Goal: Task Accomplishment & Management: Complete application form

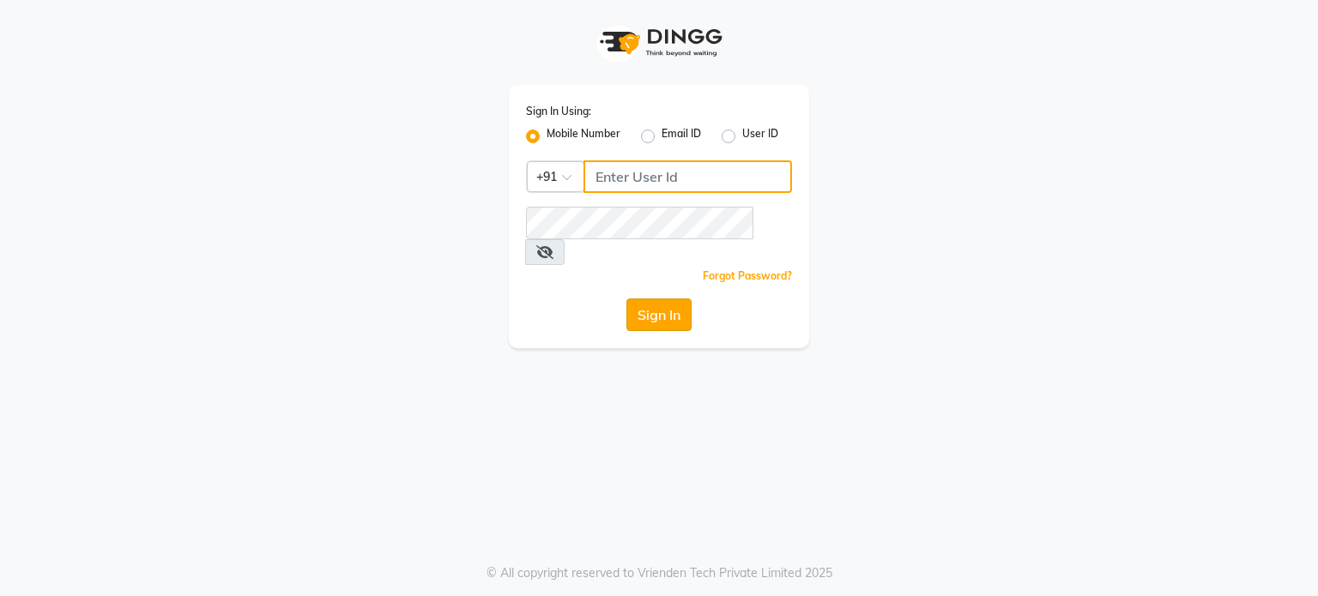
type input "9604315867"
click at [649, 299] on button "Sign In" at bounding box center [658, 315] width 65 height 33
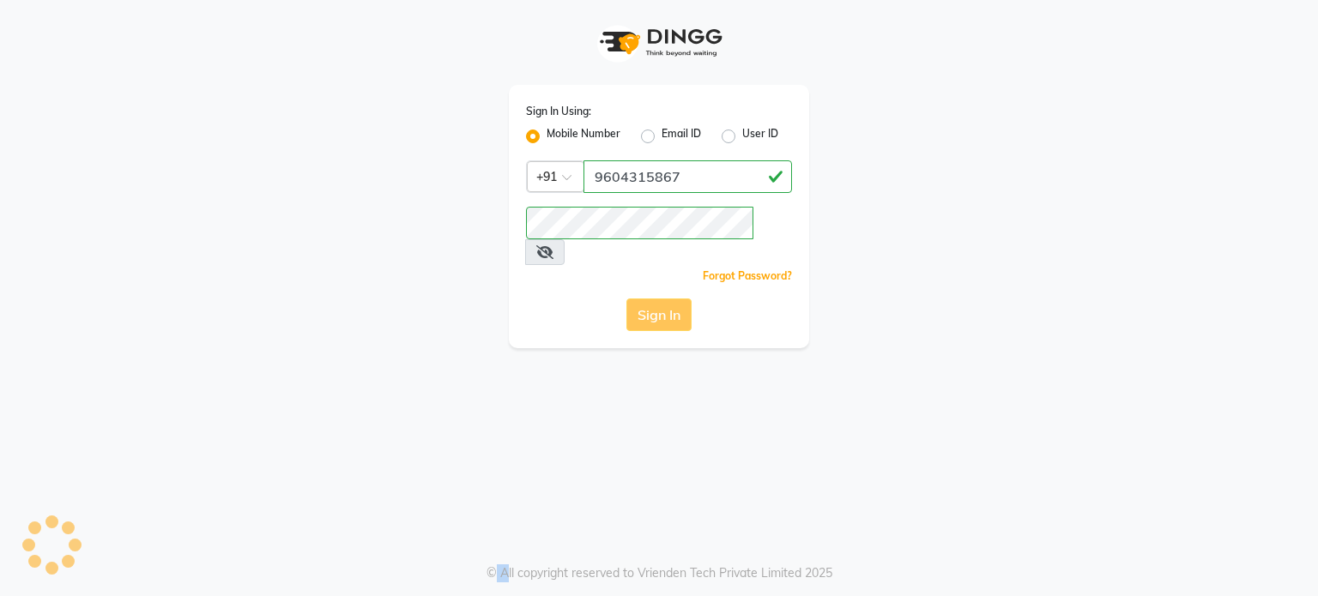
click at [649, 299] on div "Sign In" at bounding box center [659, 315] width 266 height 33
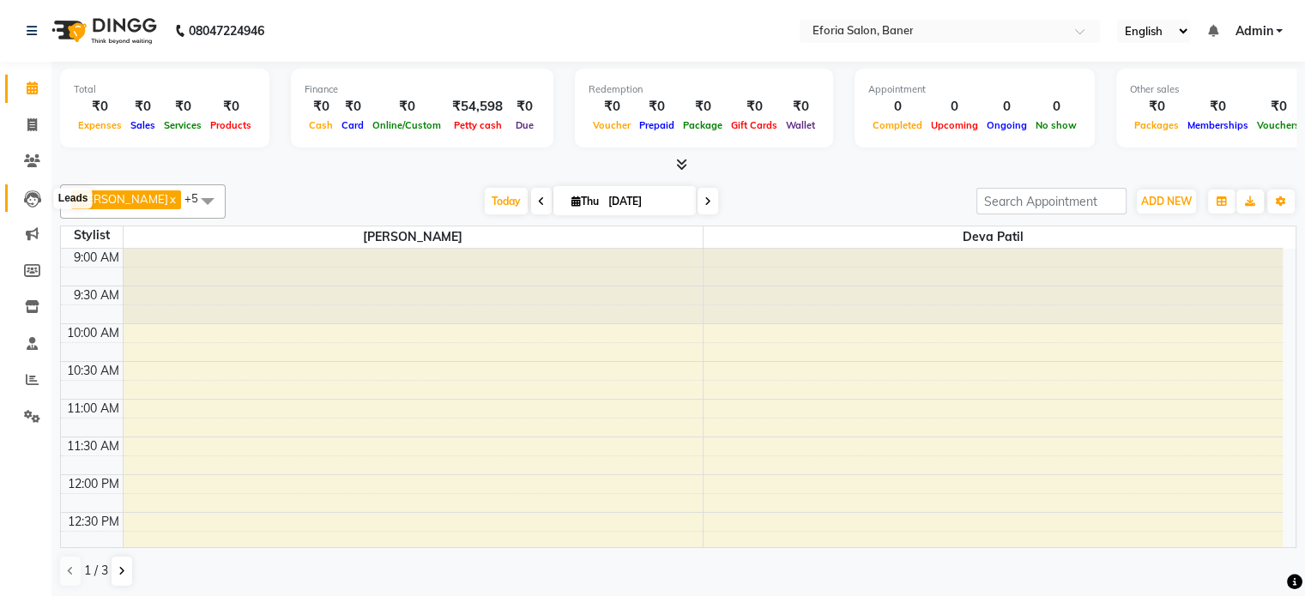
click at [30, 198] on icon at bounding box center [32, 198] width 17 height 17
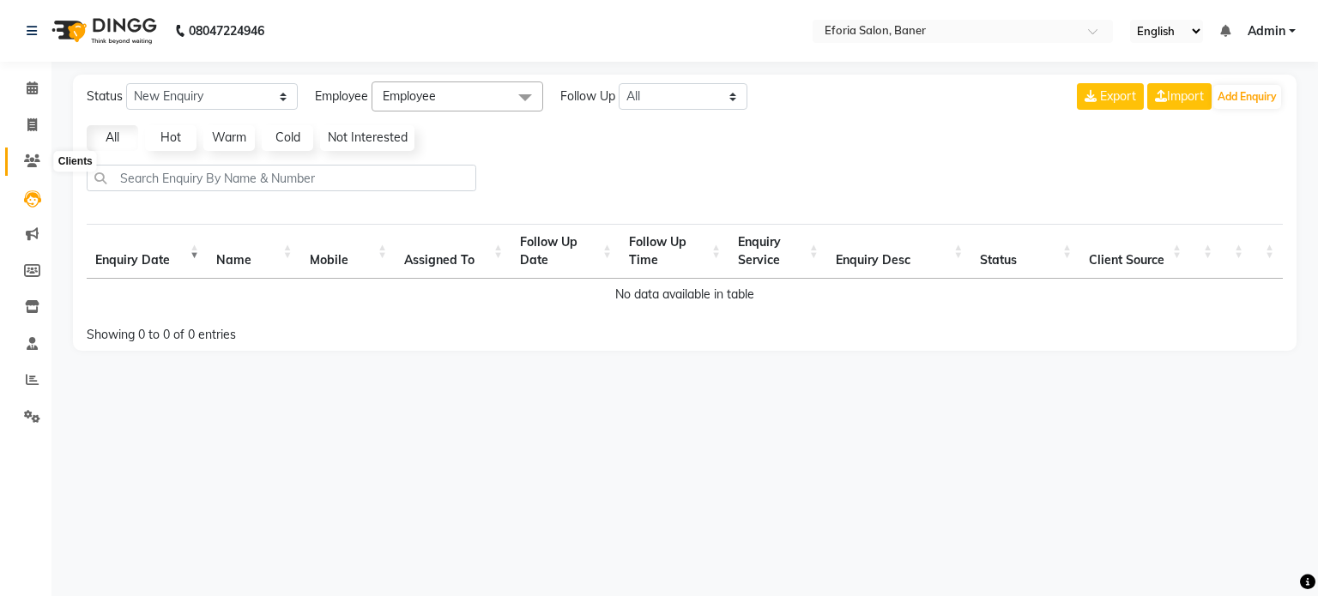
click at [30, 154] on icon at bounding box center [32, 160] width 16 height 13
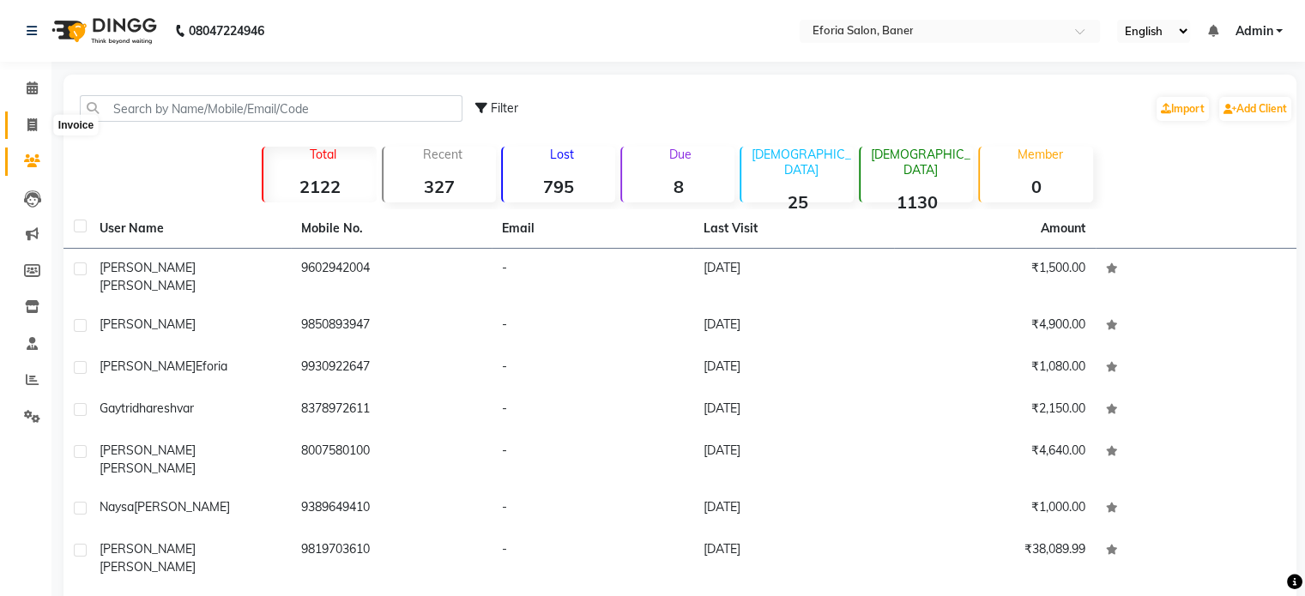
click at [32, 124] on icon at bounding box center [31, 124] width 9 height 13
select select "service"
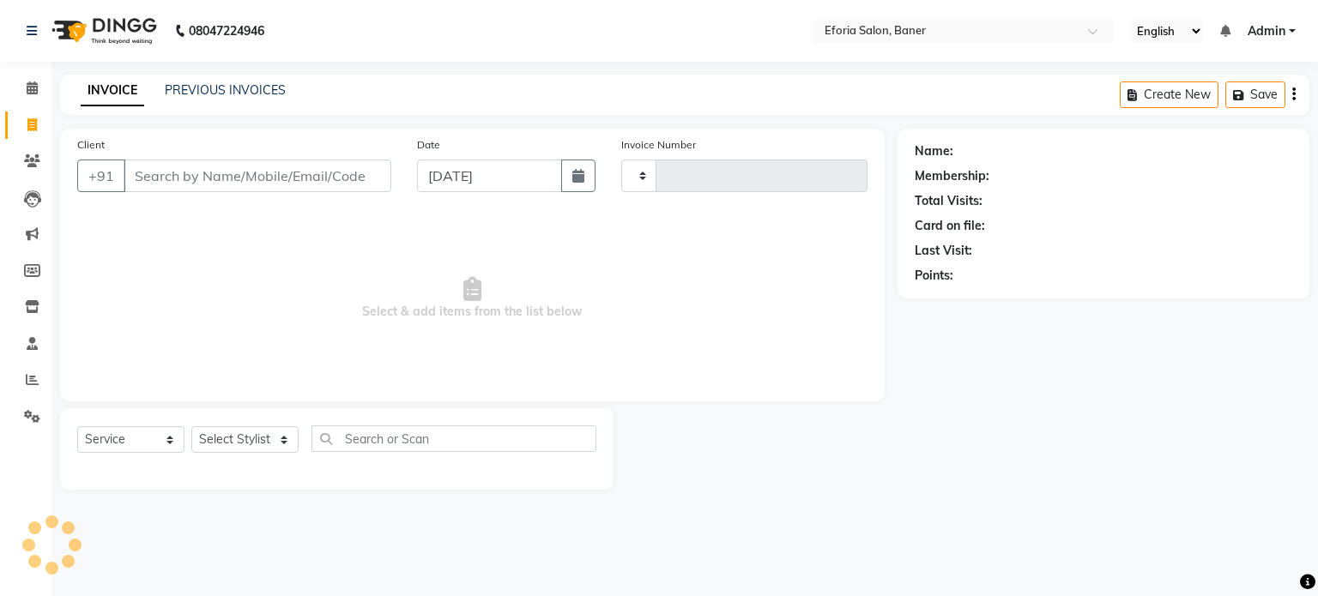
type input "0796"
select select "608"
click at [155, 179] on input "Client" at bounding box center [258, 176] width 268 height 33
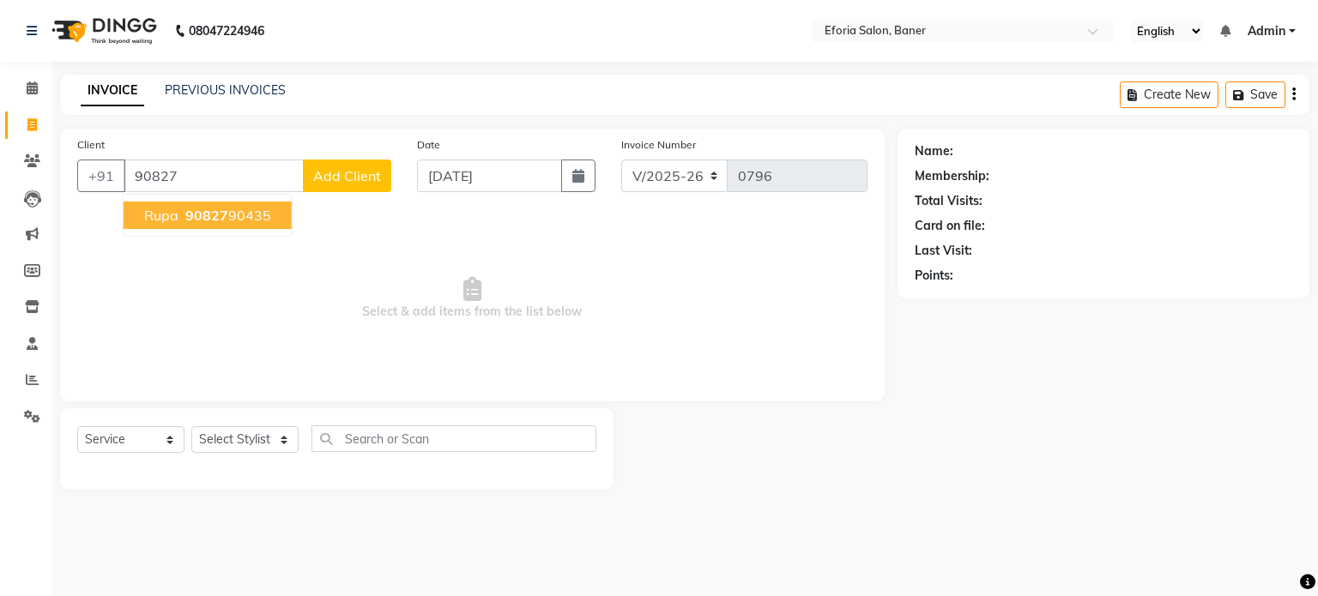
click at [244, 216] on ngb-highlight "90827 90435" at bounding box center [226, 215] width 89 height 17
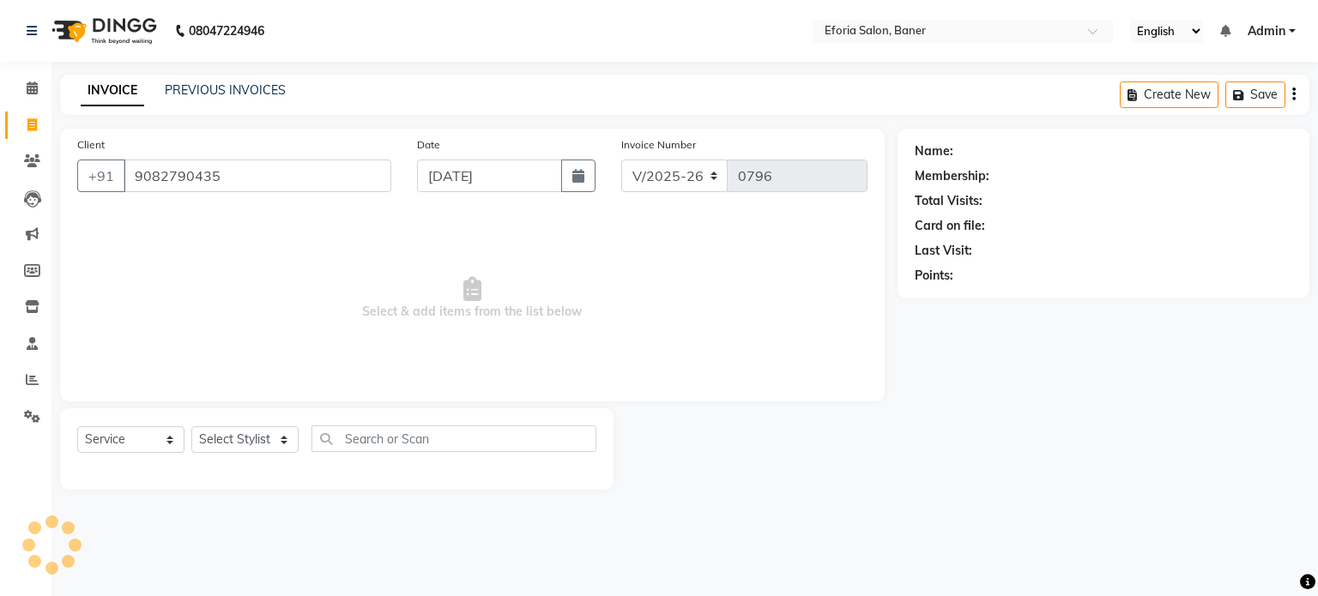
type input "9082790435"
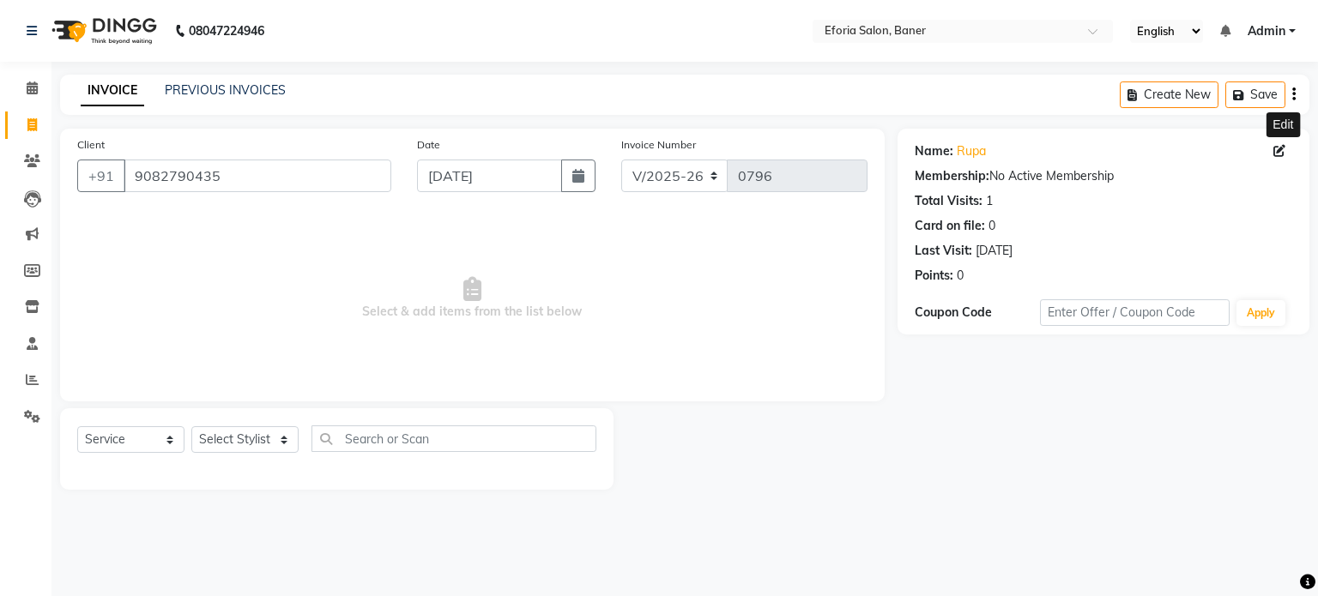
click at [1273, 153] on icon at bounding box center [1279, 151] width 12 height 12
select select "22"
select select "[DEMOGRAPHIC_DATA]"
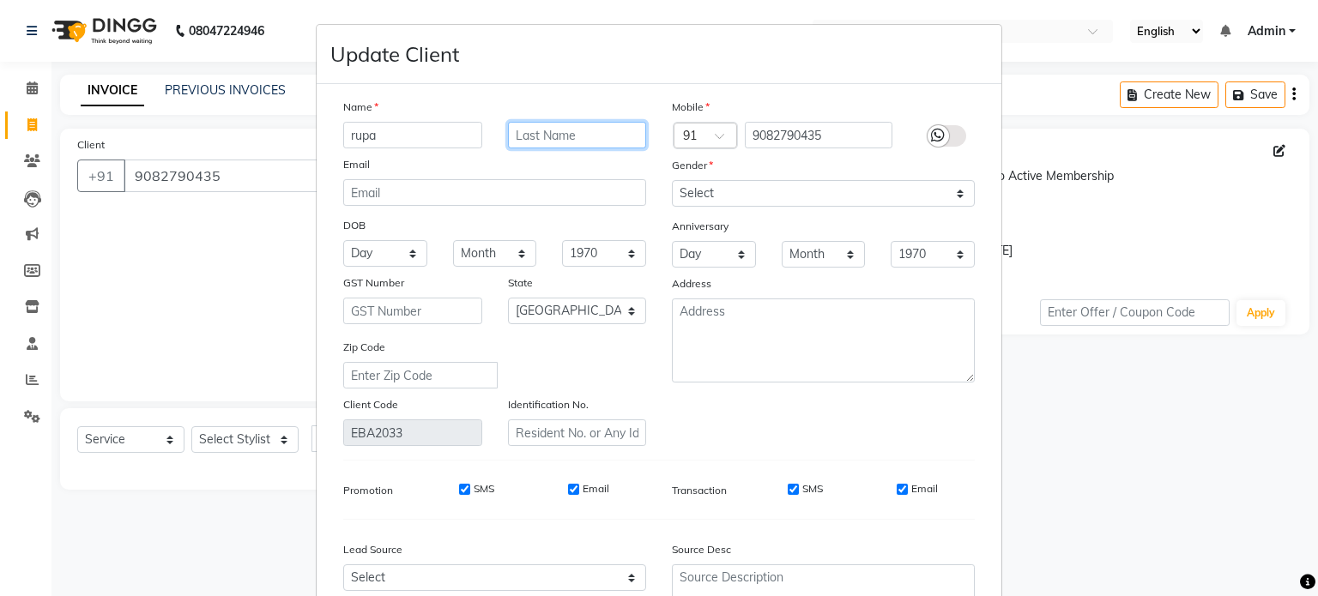
click at [522, 128] on input "text" at bounding box center [577, 135] width 139 height 27
type input "bhuta"
click at [828, 414] on div "Mobile Country Code × 91 9082790435 Gender Select [DEMOGRAPHIC_DATA] [DEMOGRAPH…" at bounding box center [823, 272] width 329 height 348
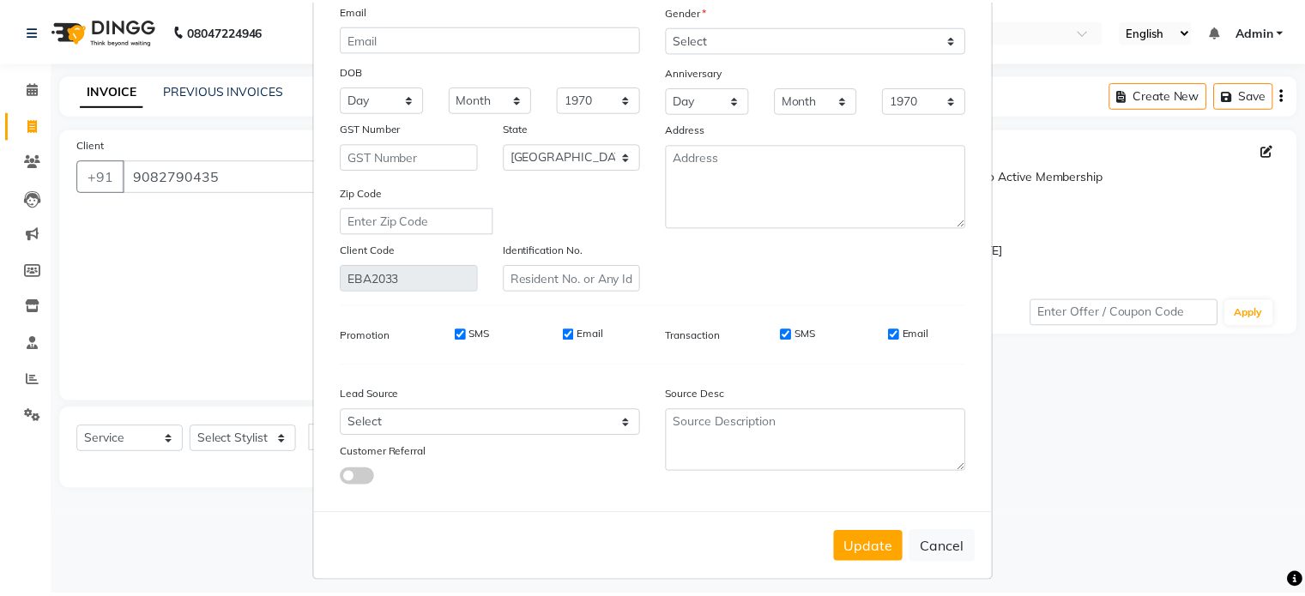
scroll to position [173, 0]
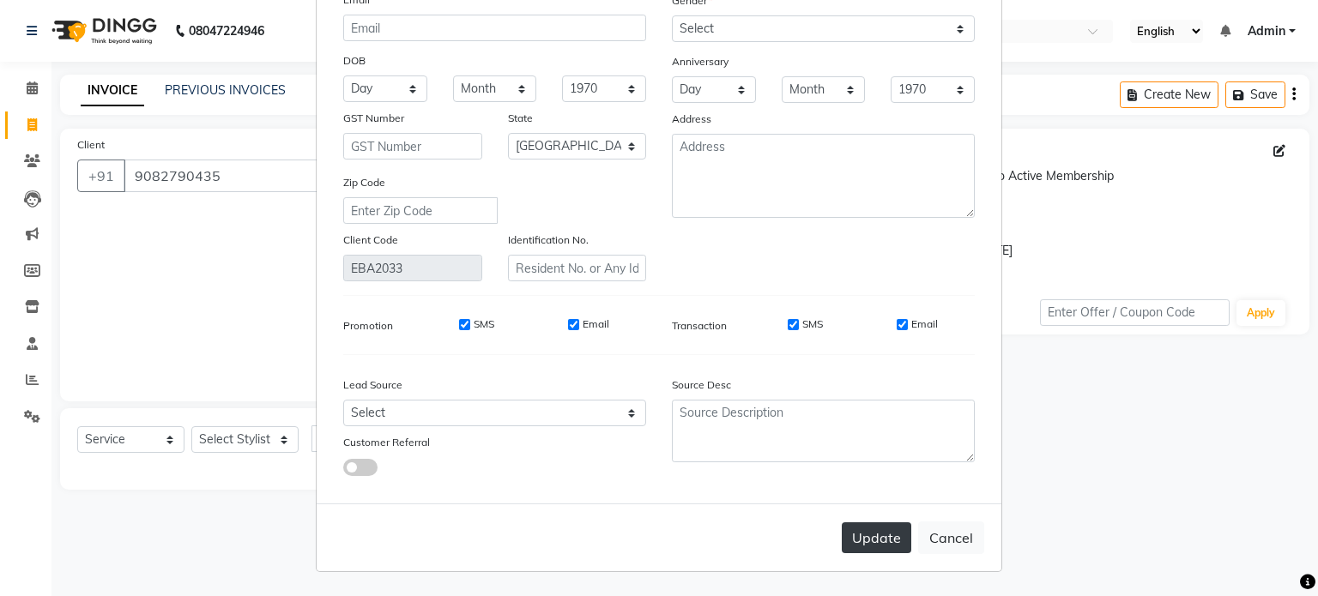
click at [854, 528] on button "Update" at bounding box center [876, 537] width 69 height 31
select select
select select "null"
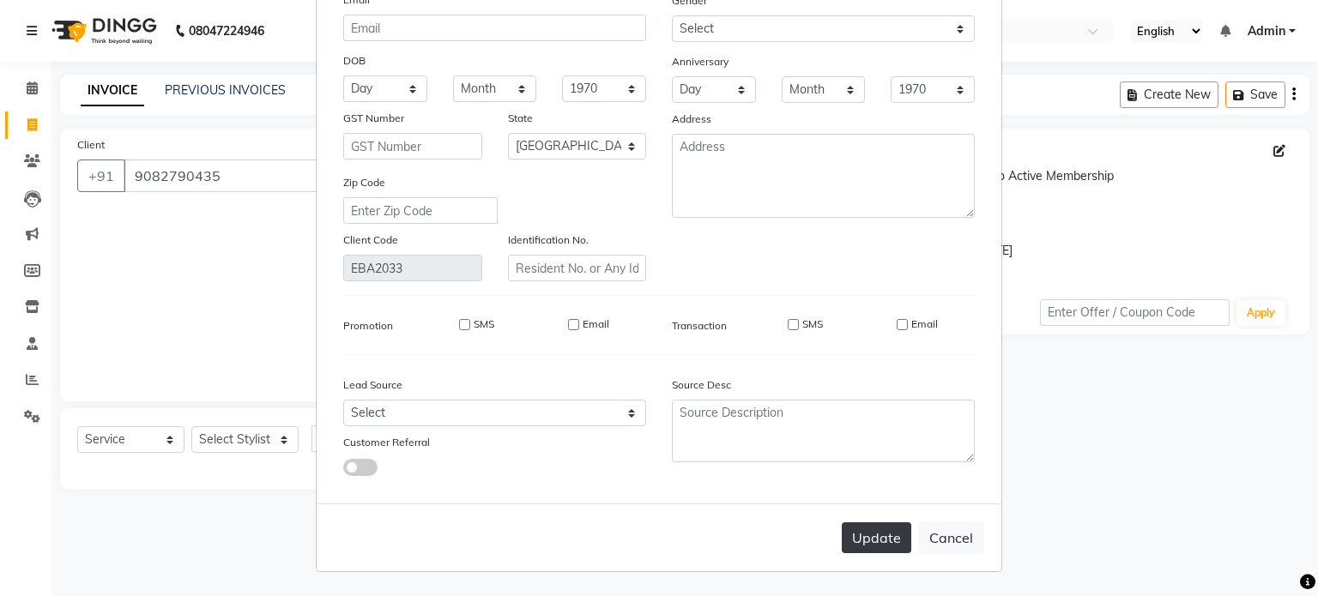
select select
checkbox input "false"
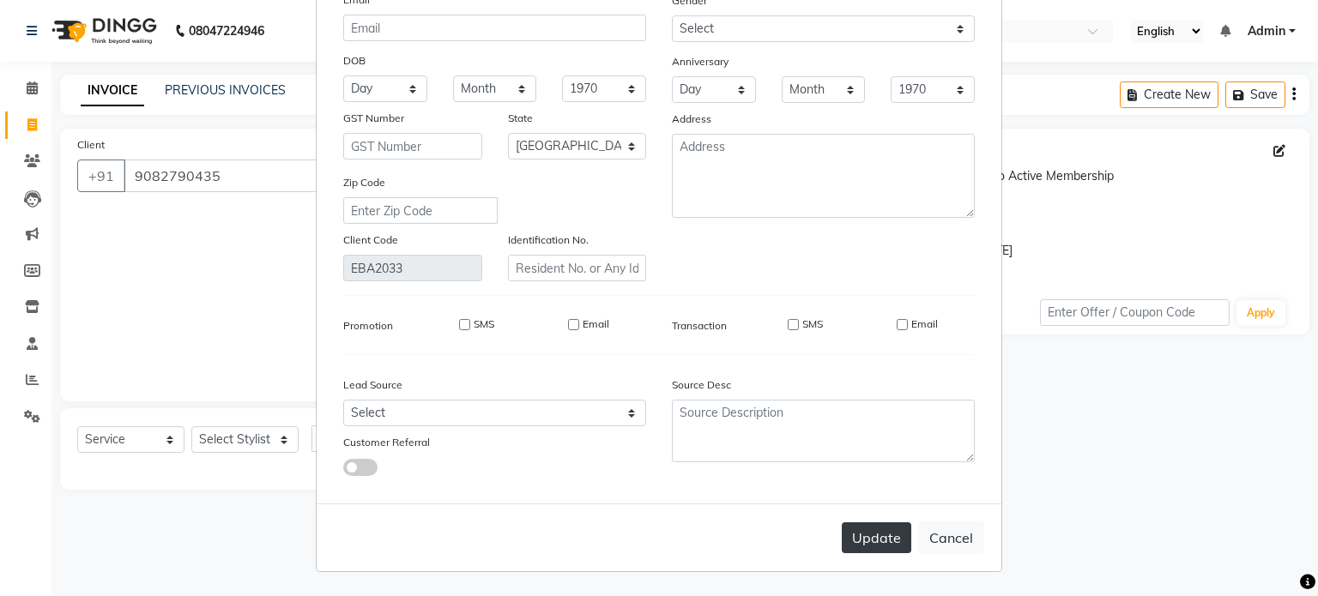
checkbox input "false"
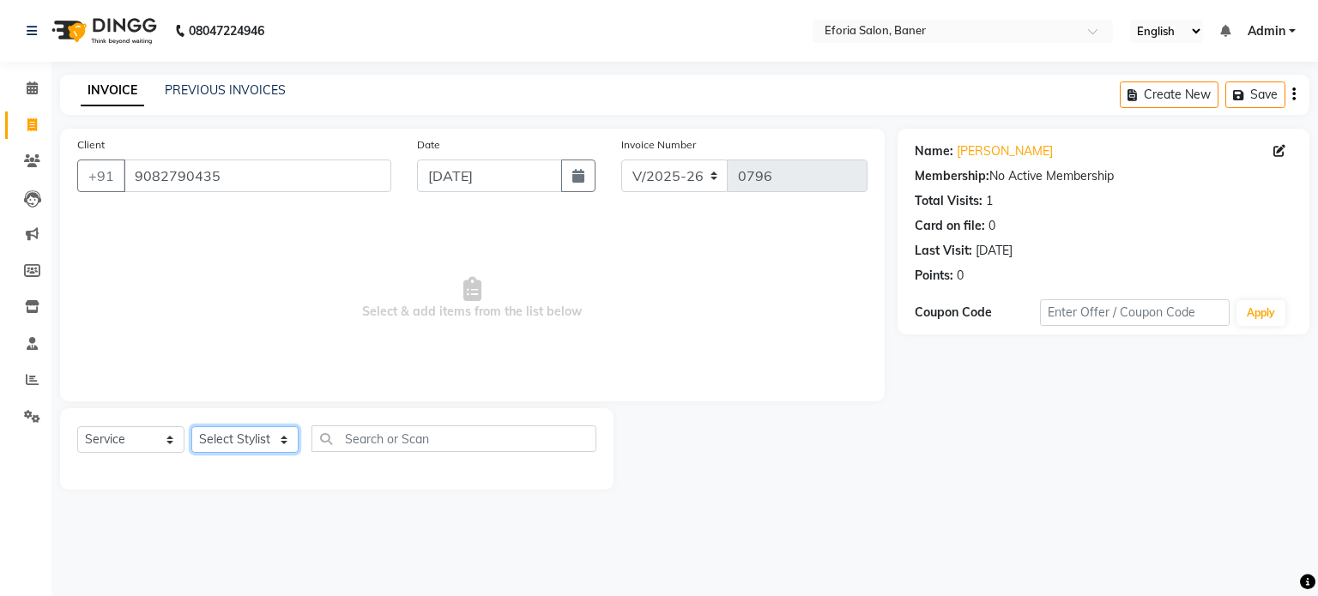
click at [288, 435] on select "Select Stylist [PERSON_NAME] [PERSON_NAME] [PERSON_NAME] [PERSON_NAME] [PERSON_…" at bounding box center [244, 439] width 107 height 27
select select "8654"
click at [191, 427] on select "Select Stylist [PERSON_NAME] [PERSON_NAME] [PERSON_NAME] [PERSON_NAME] [PERSON_…" at bounding box center [244, 439] width 107 height 27
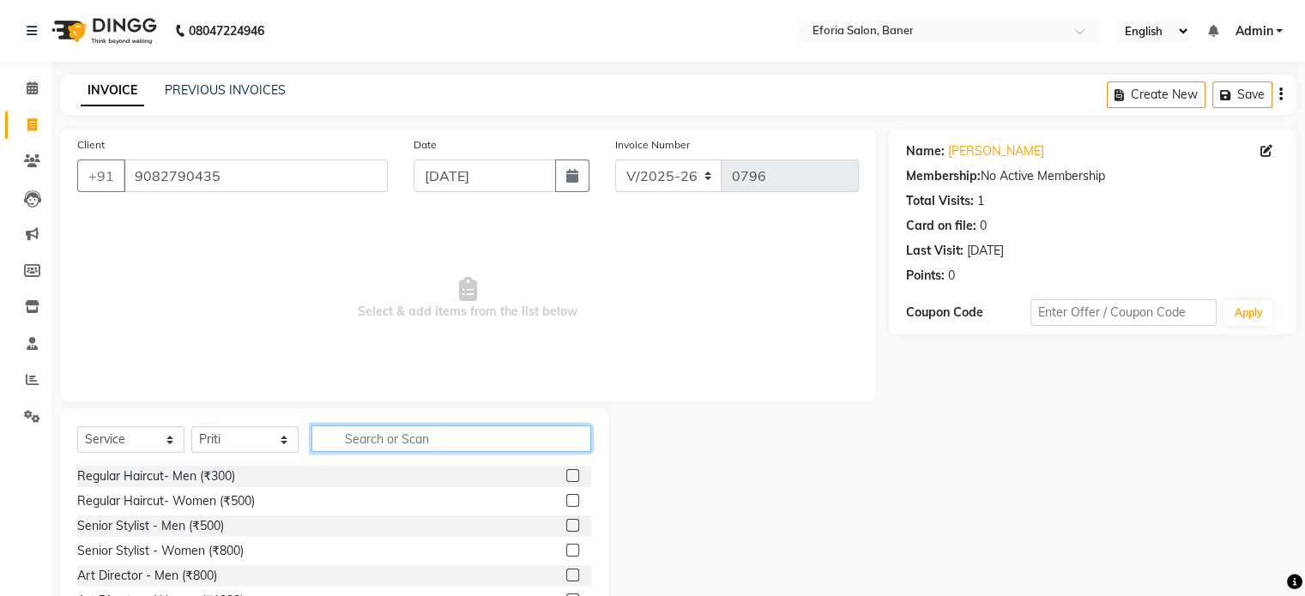
click at [352, 432] on input "text" at bounding box center [451, 439] width 280 height 27
type input "thr"
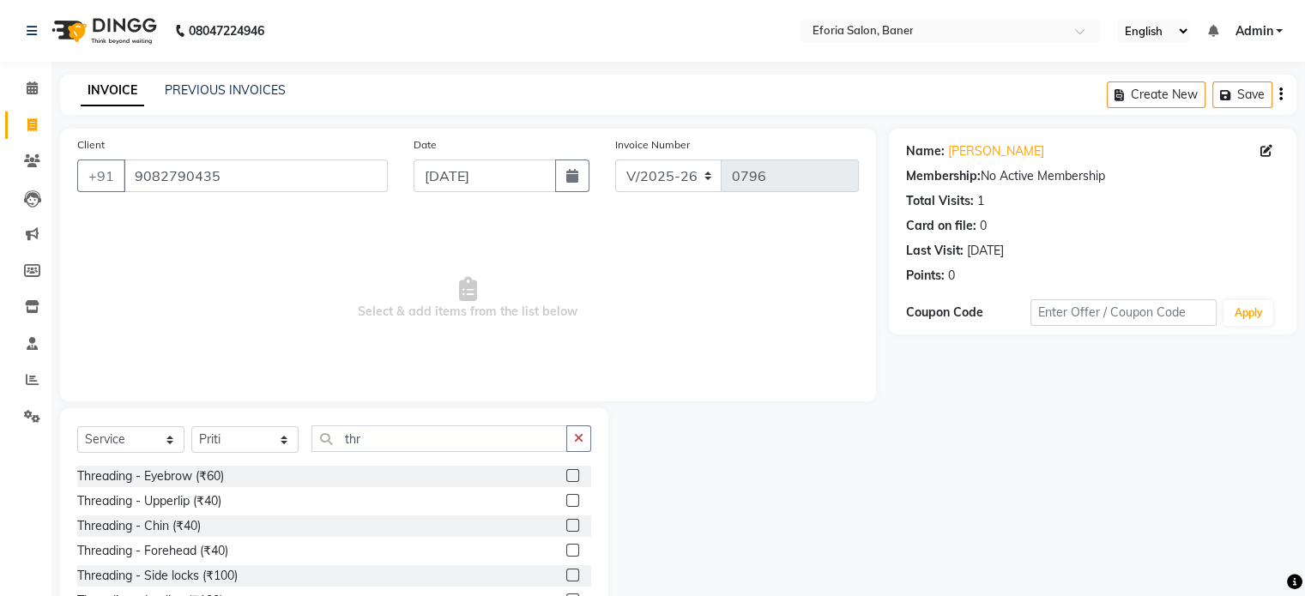
click at [566, 476] on label at bounding box center [572, 475] width 13 height 13
click at [566, 476] on input "checkbox" at bounding box center [571, 476] width 11 height 11
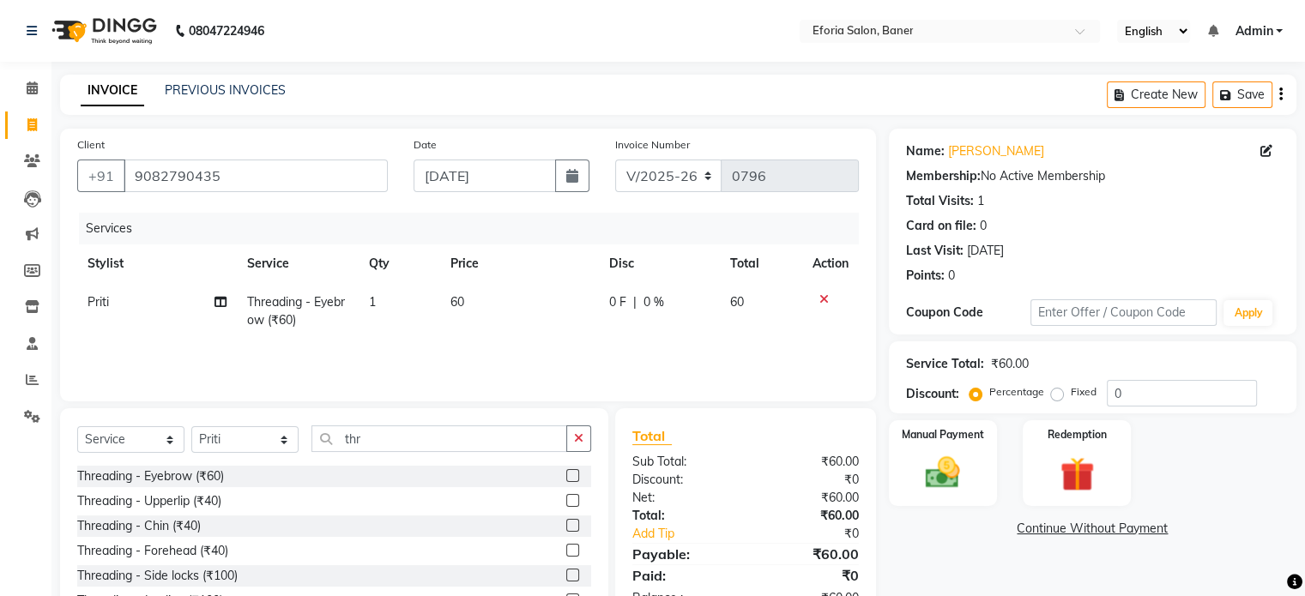
click at [566, 476] on label at bounding box center [572, 475] width 13 height 13
click at [566, 476] on input "checkbox" at bounding box center [571, 476] width 11 height 11
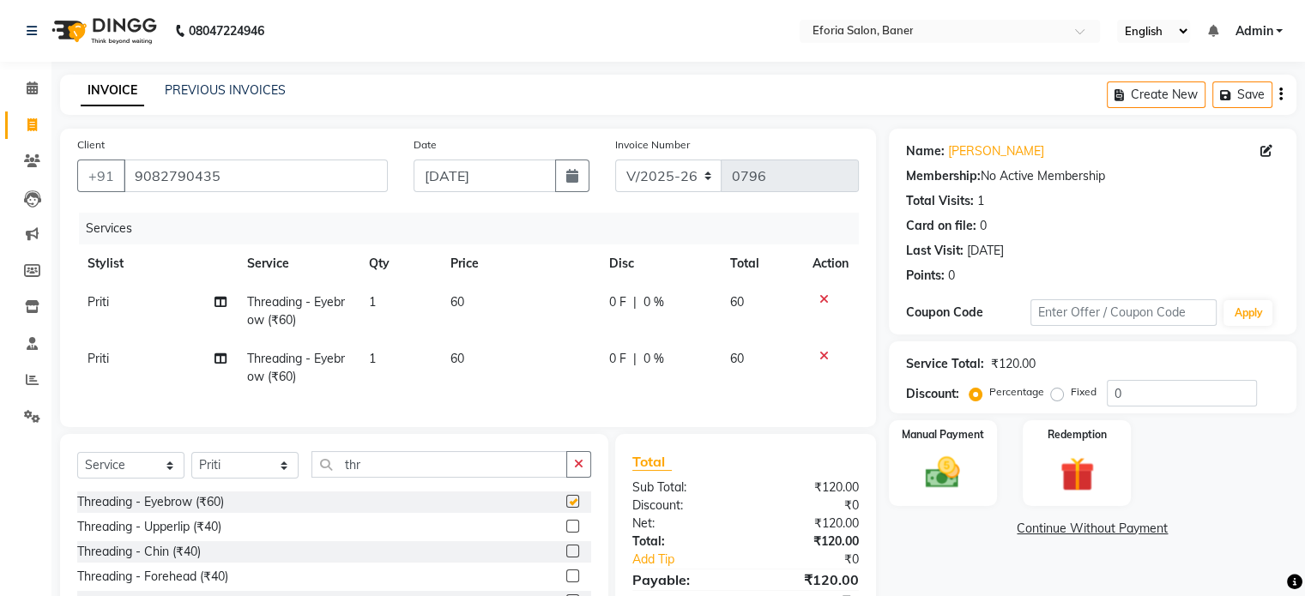
checkbox input "false"
click at [566, 533] on label at bounding box center [572, 526] width 13 height 13
click at [566, 533] on input "checkbox" at bounding box center [571, 527] width 11 height 11
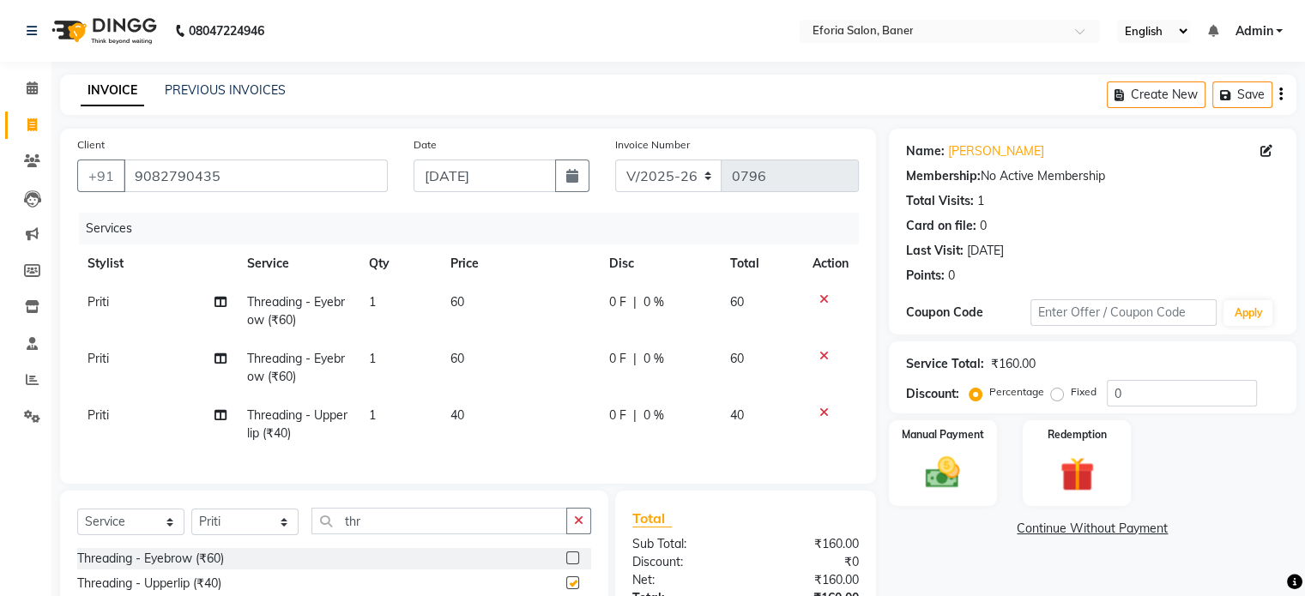
checkbox input "false"
click at [917, 470] on img at bounding box center [942, 473] width 57 height 41
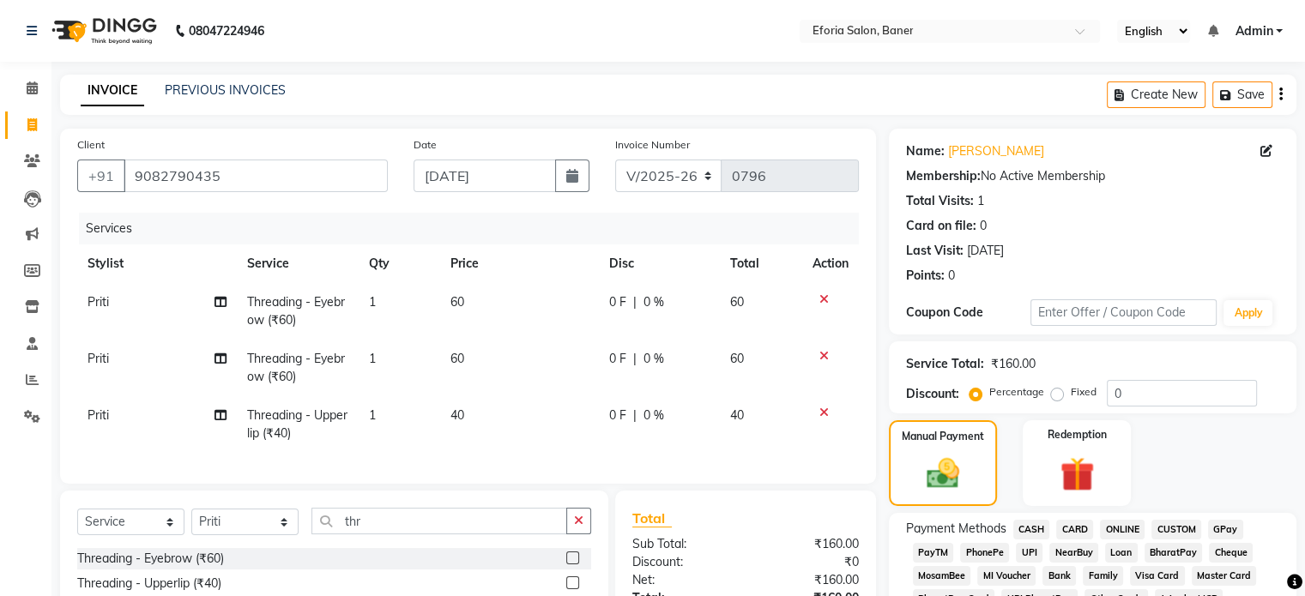
click at [1225, 525] on span "GPay" at bounding box center [1225, 530] width 35 height 20
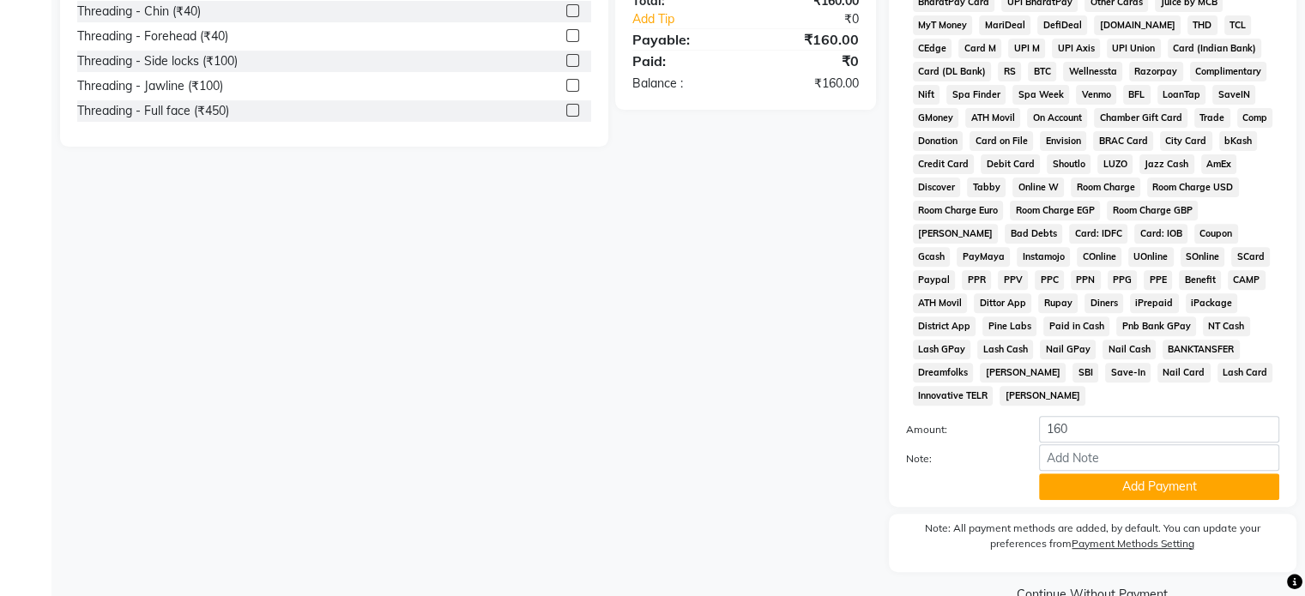
scroll to position [625, 0]
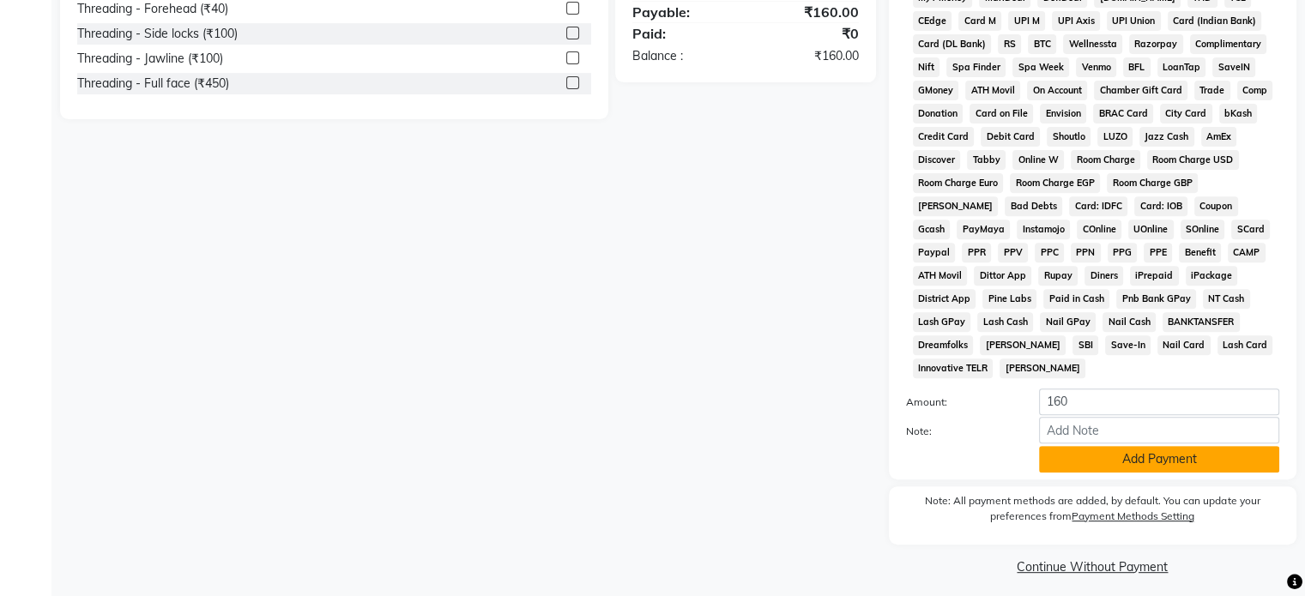
click at [1215, 446] on button "Add Payment" at bounding box center [1159, 459] width 240 height 27
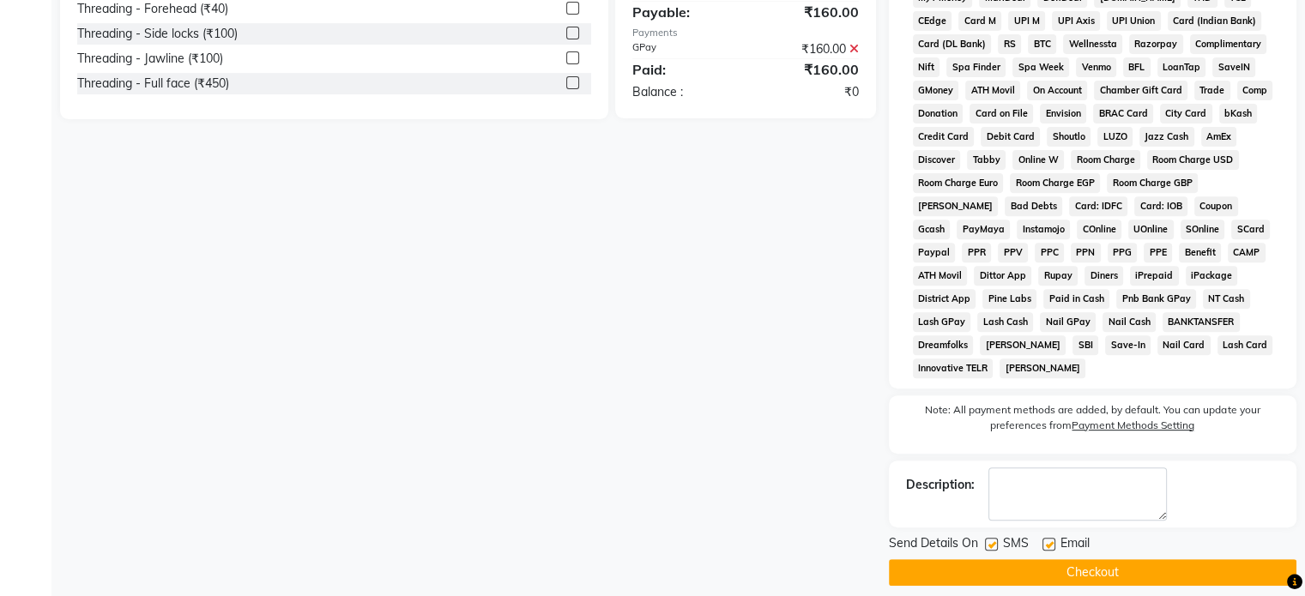
click at [1149, 565] on button "Checkout" at bounding box center [1092, 572] width 407 height 27
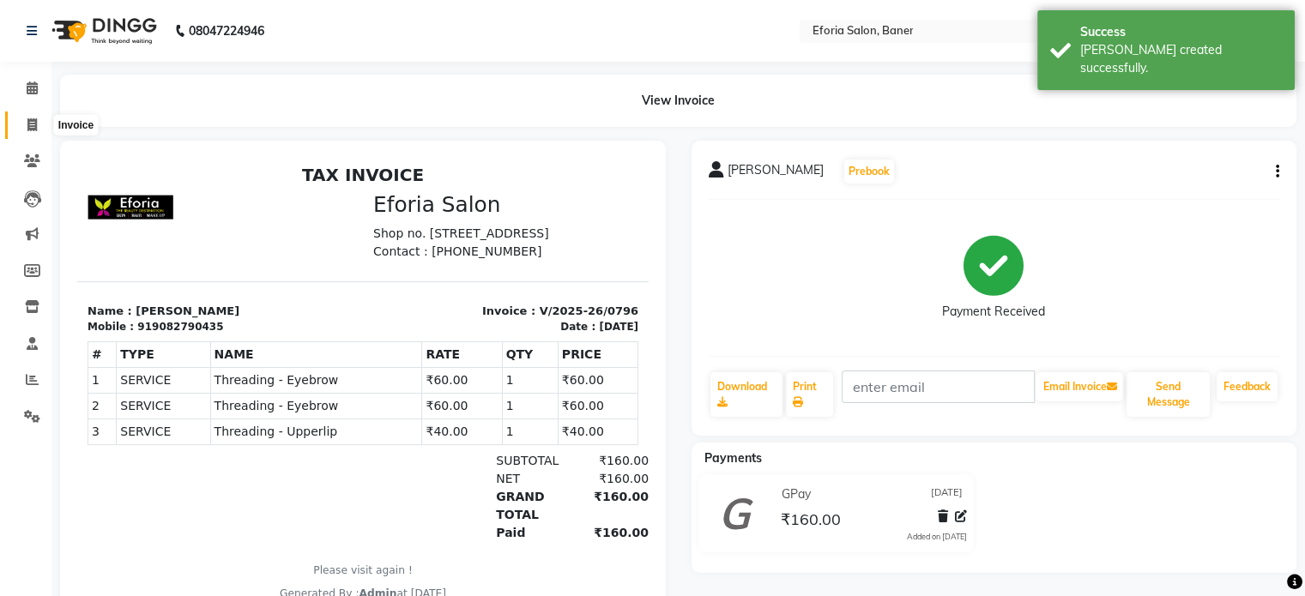
click at [28, 119] on icon at bounding box center [31, 124] width 9 height 13
select select "service"
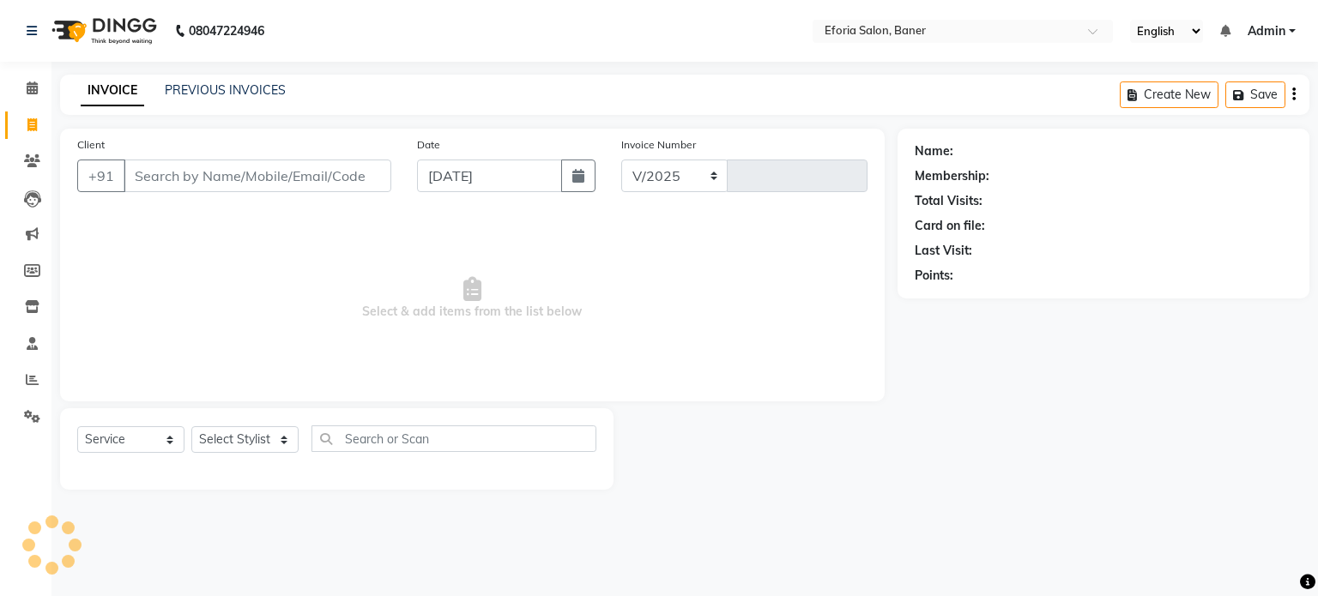
select select "608"
type input "0797"
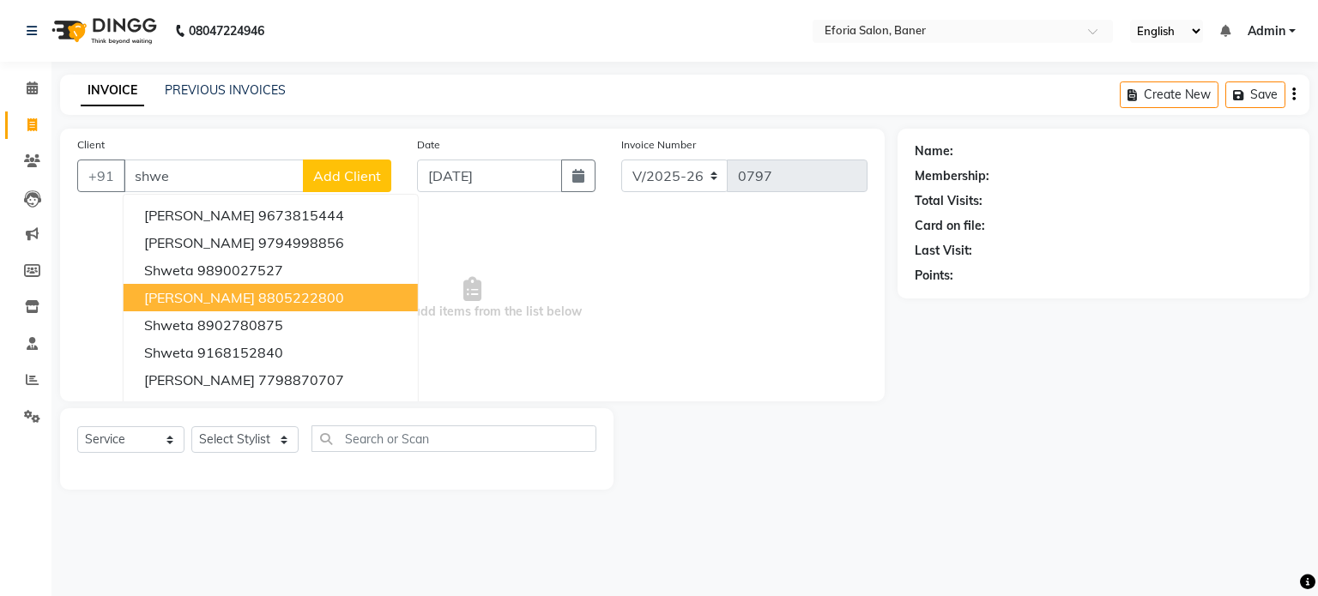
click at [271, 299] on ngb-highlight "8805222800" at bounding box center [301, 297] width 86 height 17
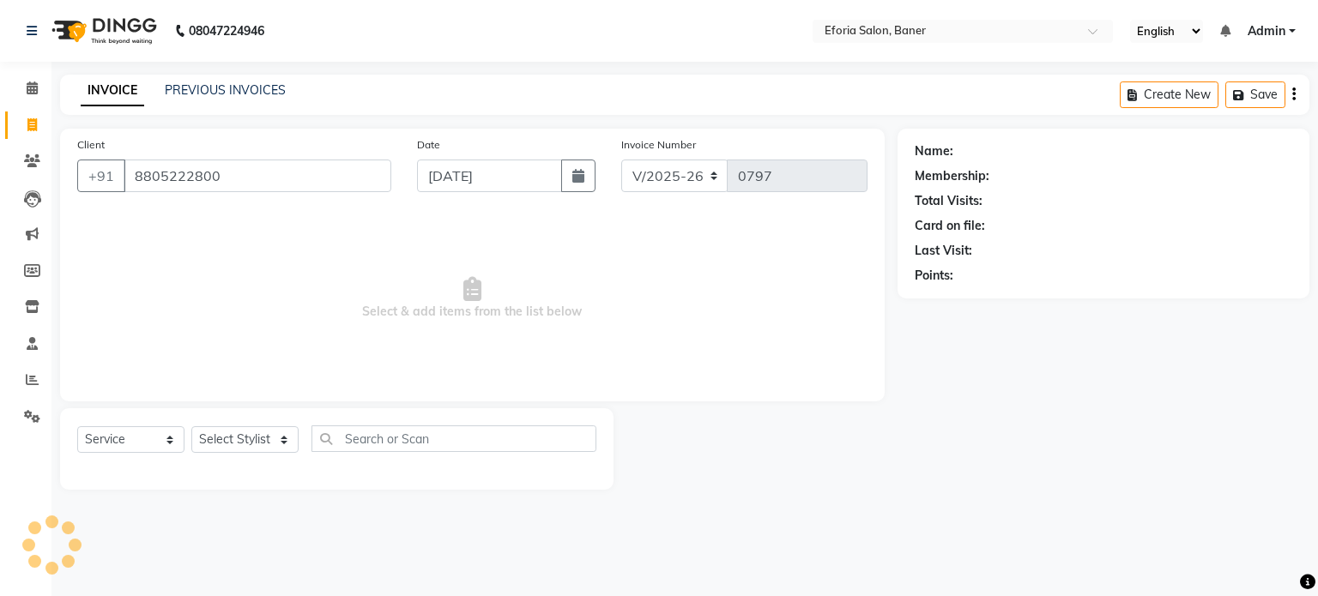
type input "8805222800"
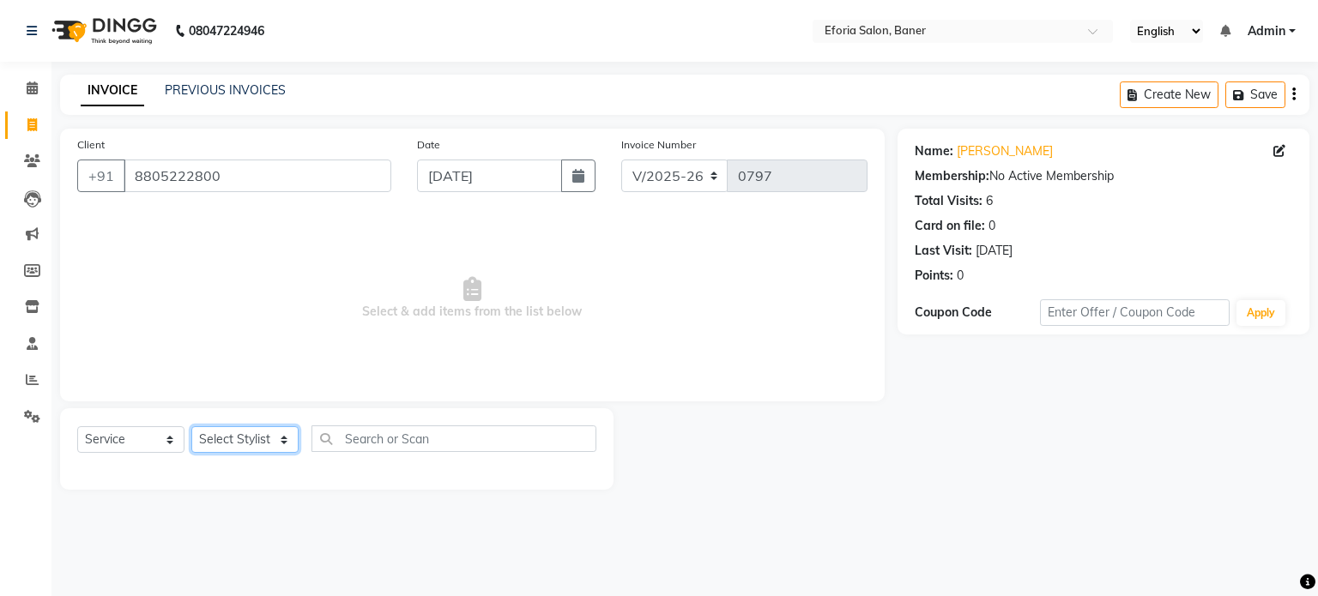
click at [282, 442] on select "Select Stylist [PERSON_NAME] [PERSON_NAME] [PERSON_NAME] [PERSON_NAME] [PERSON_…" at bounding box center [244, 439] width 107 height 27
select select "8654"
click at [191, 427] on select "Select Stylist [PERSON_NAME] [PERSON_NAME] [PERSON_NAME] [PERSON_NAME] [PERSON_…" at bounding box center [244, 439] width 107 height 27
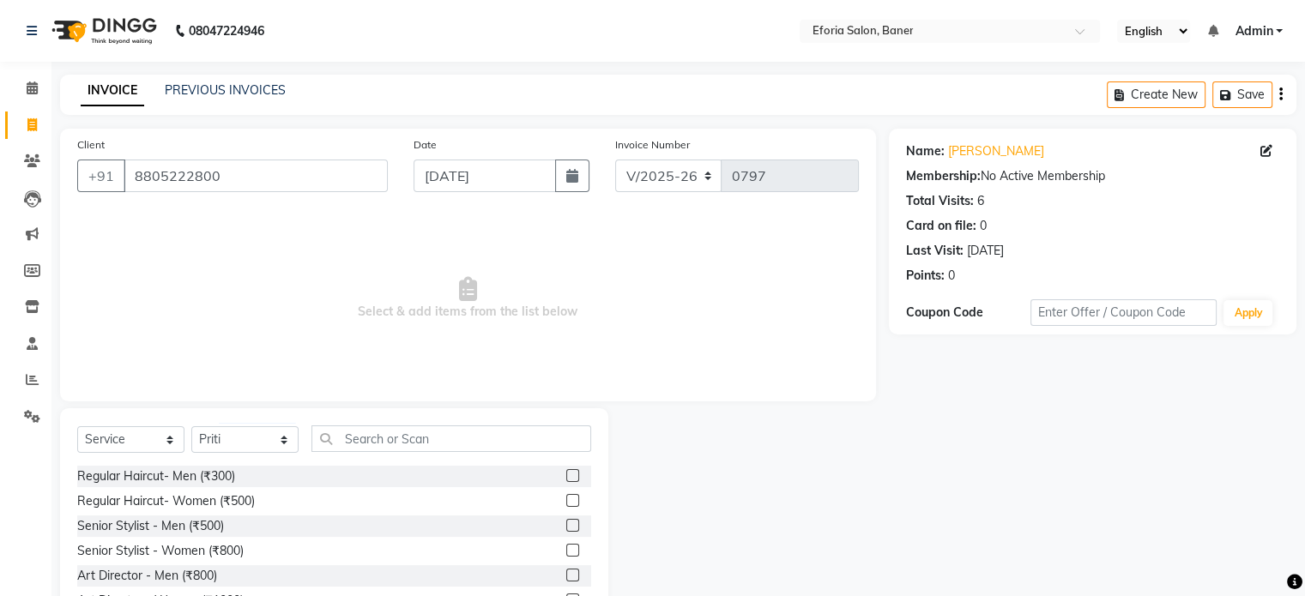
click at [608, 457] on div at bounding box center [748, 534] width 281 height 253
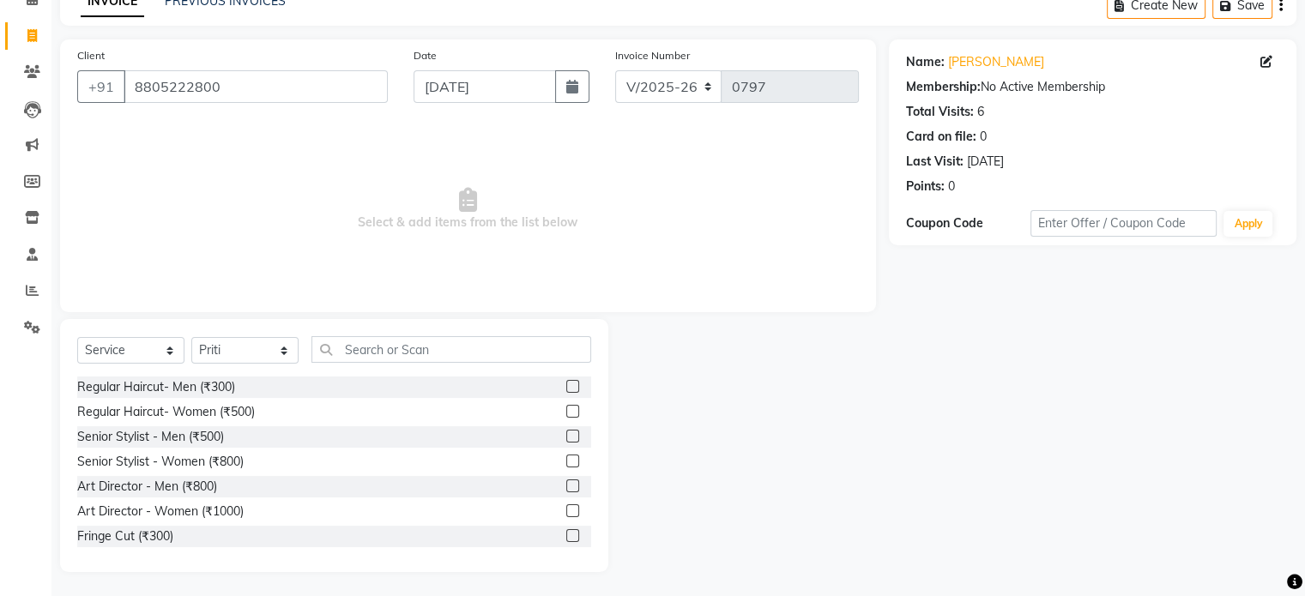
scroll to position [91, 0]
click at [602, 497] on div "Select Service Product Membership Package Voucher Prepaid Gift Card Select Styl…" at bounding box center [334, 443] width 548 height 253
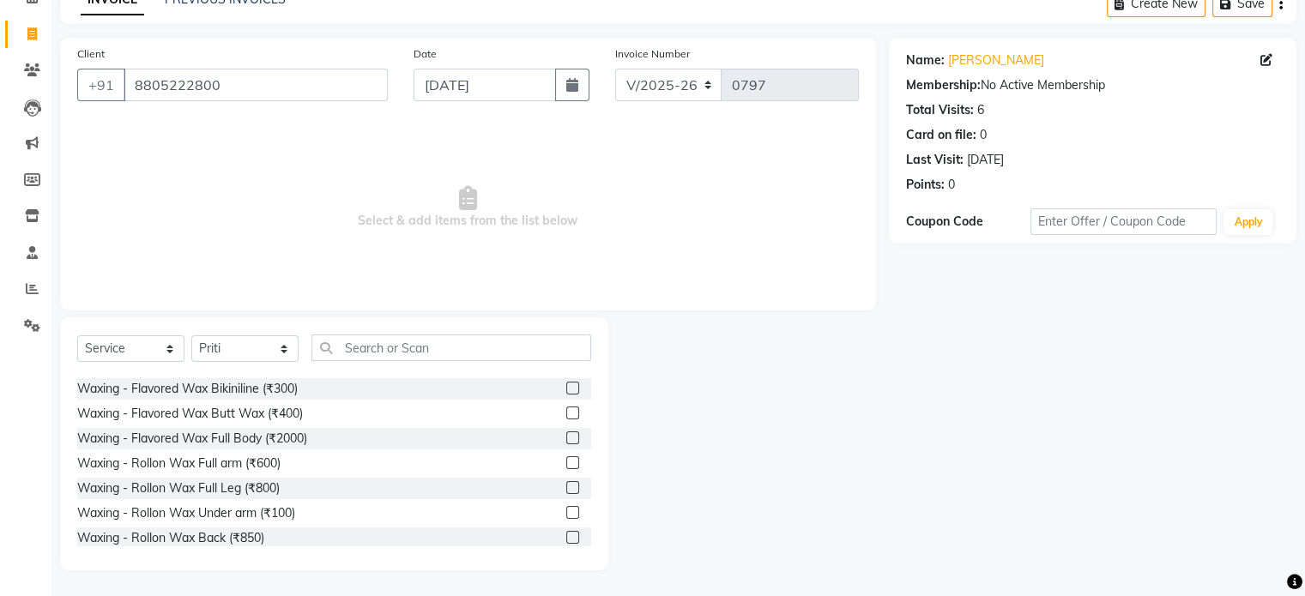
scroll to position [1922, 0]
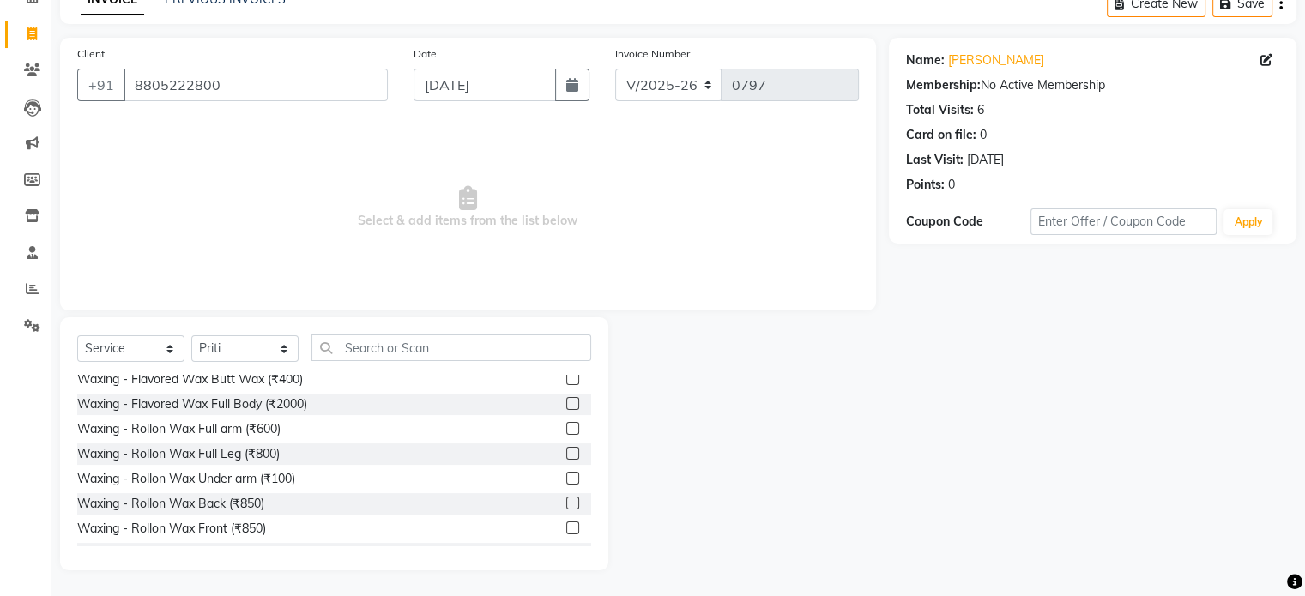
click at [566, 426] on label at bounding box center [572, 428] width 13 height 13
click at [566, 426] on input "checkbox" at bounding box center [571, 429] width 11 height 11
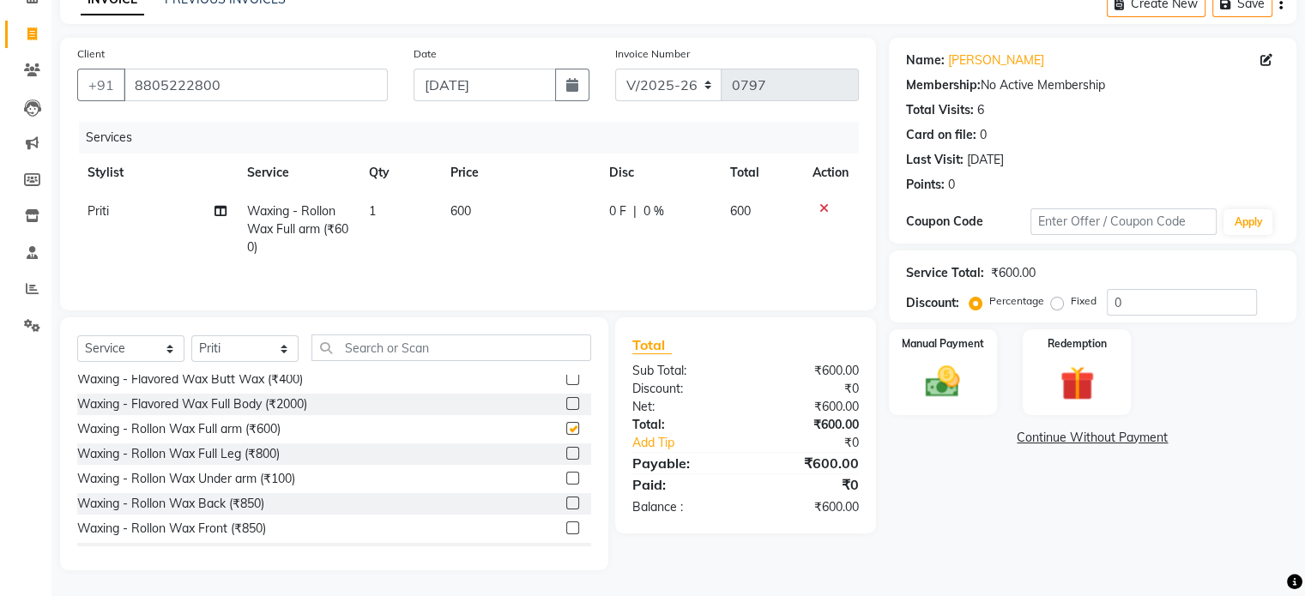
checkbox input "false"
click at [566, 478] on label at bounding box center [572, 478] width 13 height 13
click at [566, 478] on input "checkbox" at bounding box center [571, 479] width 11 height 11
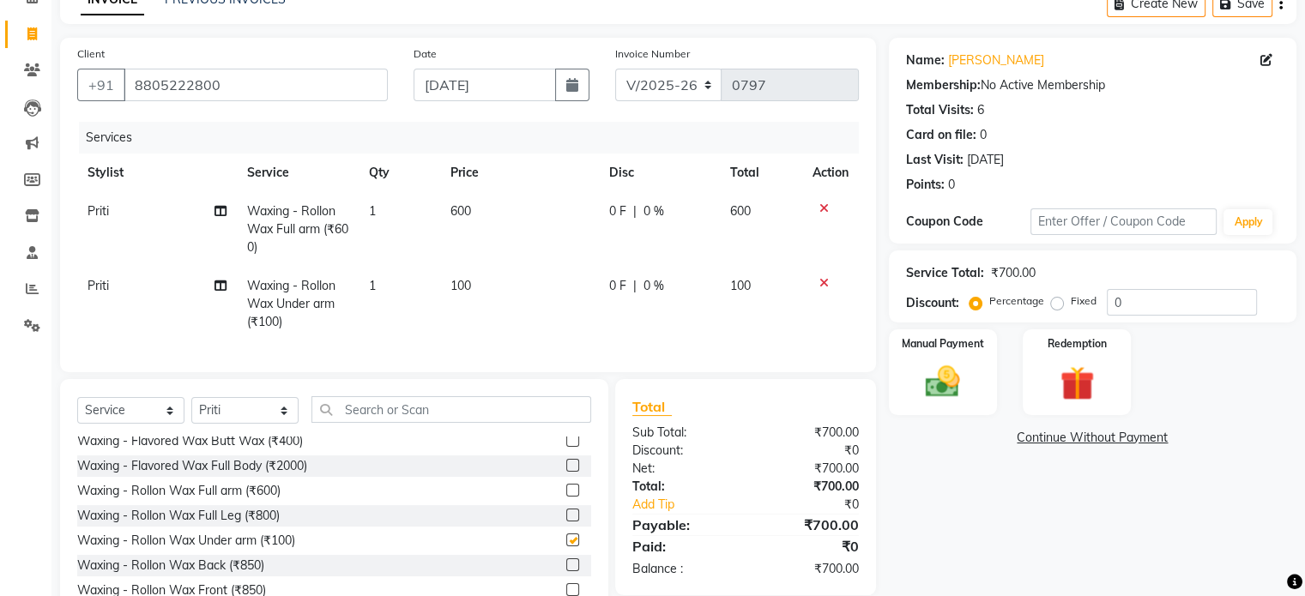
checkbox input "false"
click at [600, 538] on div "Select Service Product Membership Package Voucher Prepaid Gift Card Select Styl…" at bounding box center [334, 505] width 548 height 253
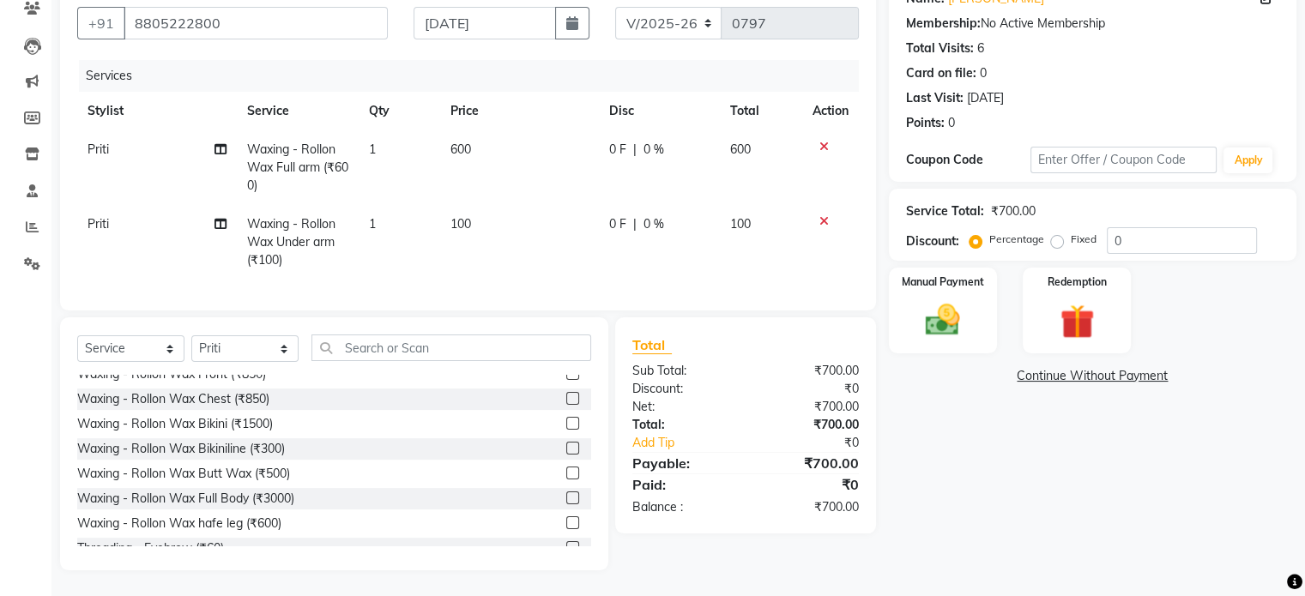
scroll to position [2093, 0]
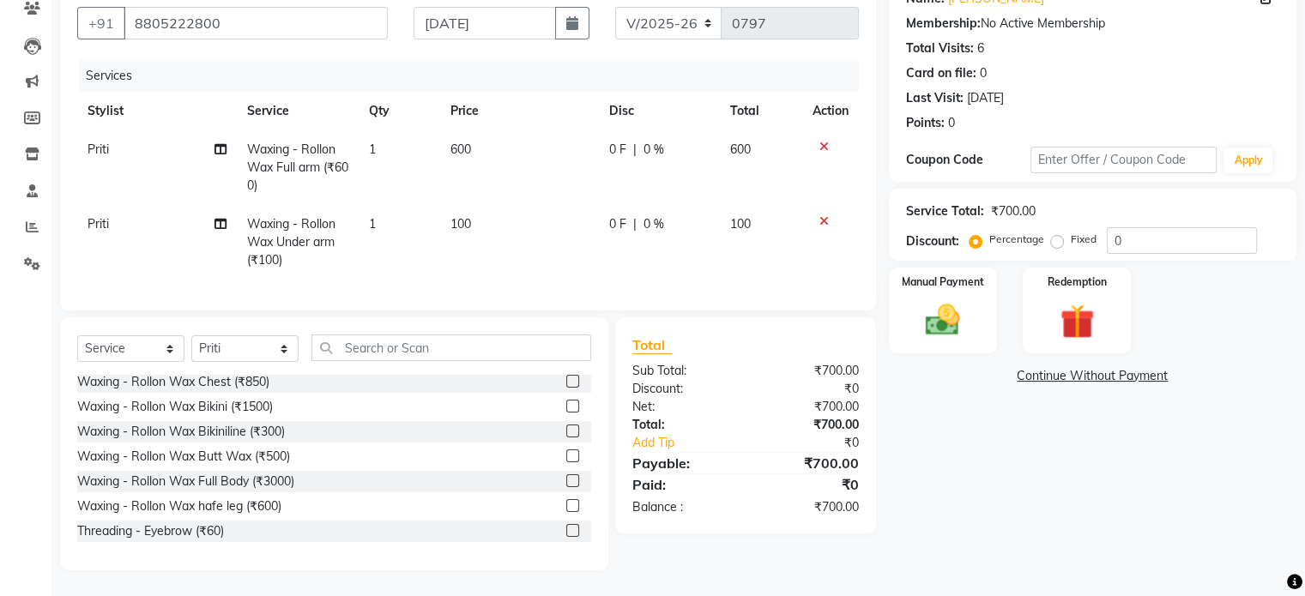
click at [566, 504] on label at bounding box center [572, 505] width 13 height 13
click at [566, 504] on input "checkbox" at bounding box center [571, 506] width 11 height 11
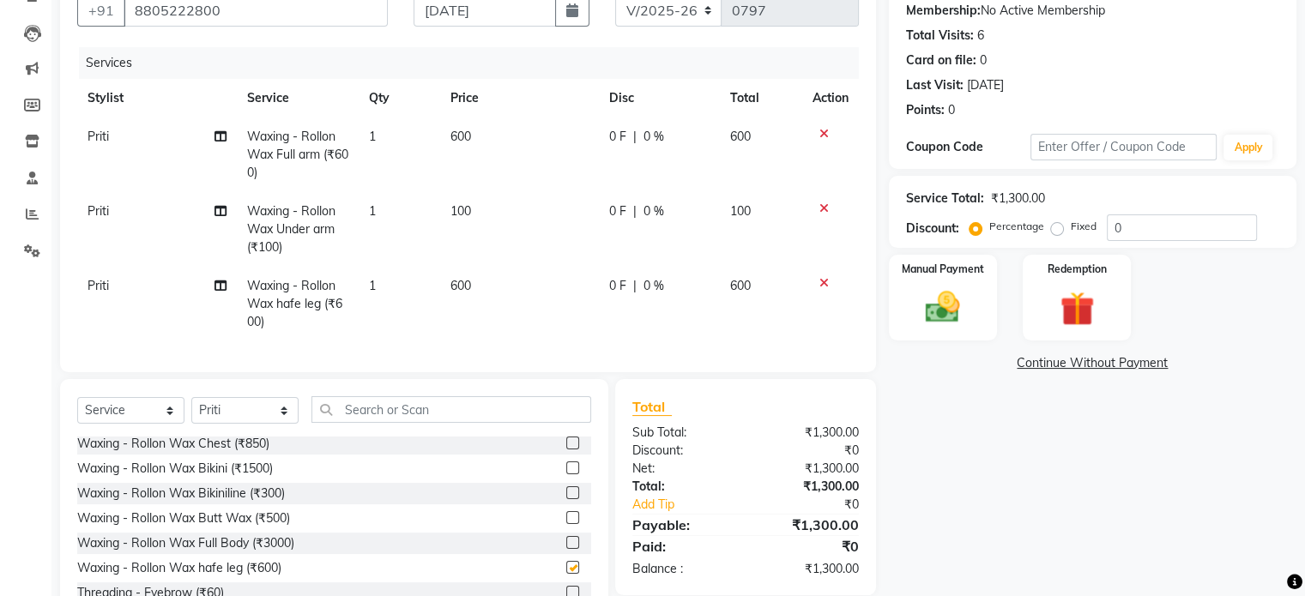
checkbox input "false"
click at [607, 521] on div "Select Service Product Membership Package Voucher Prepaid Gift Card Select Styl…" at bounding box center [334, 505] width 548 height 253
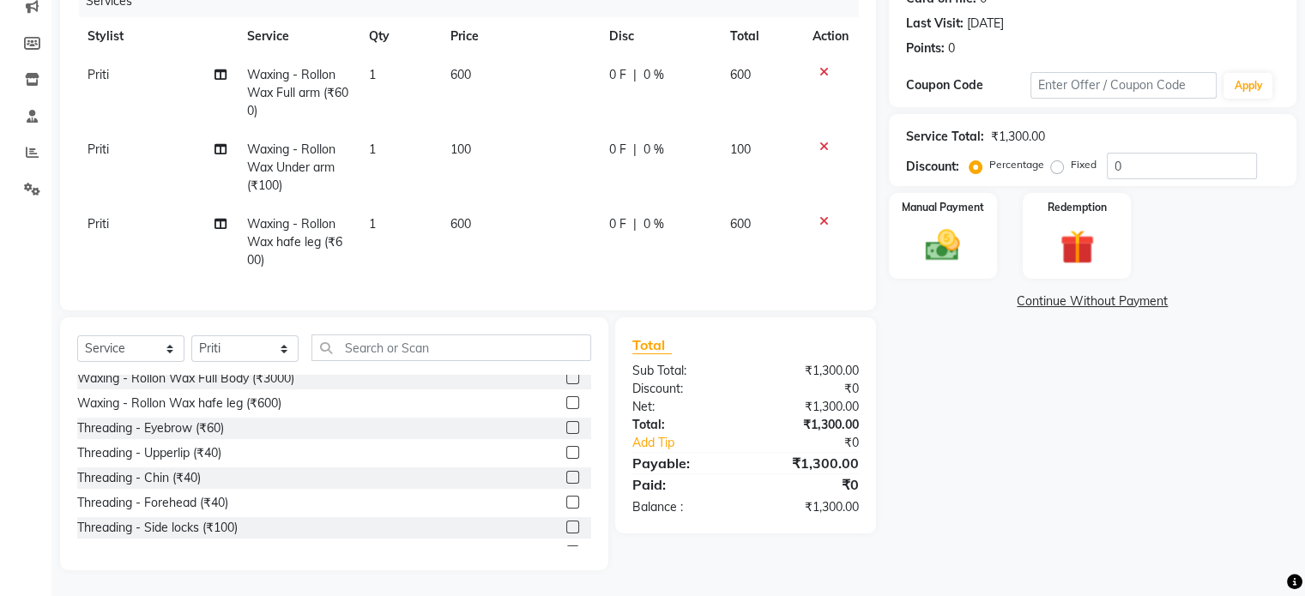
scroll to position [2230, 0]
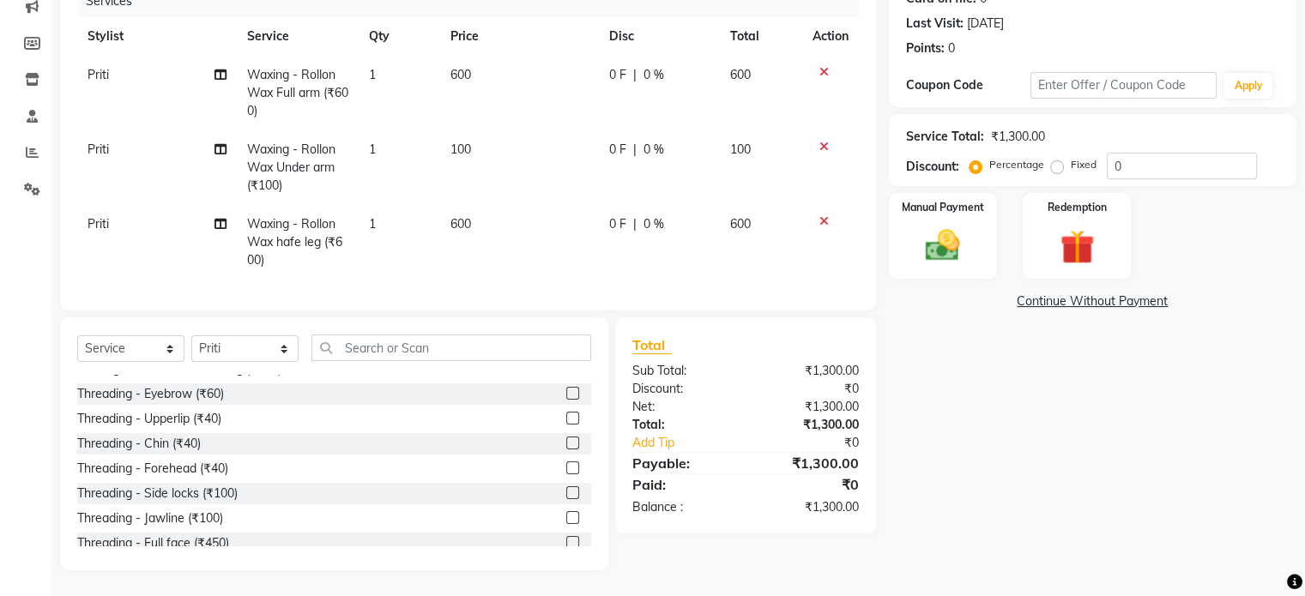
click at [566, 387] on label at bounding box center [572, 393] width 13 height 13
click at [566, 389] on input "checkbox" at bounding box center [571, 394] width 11 height 11
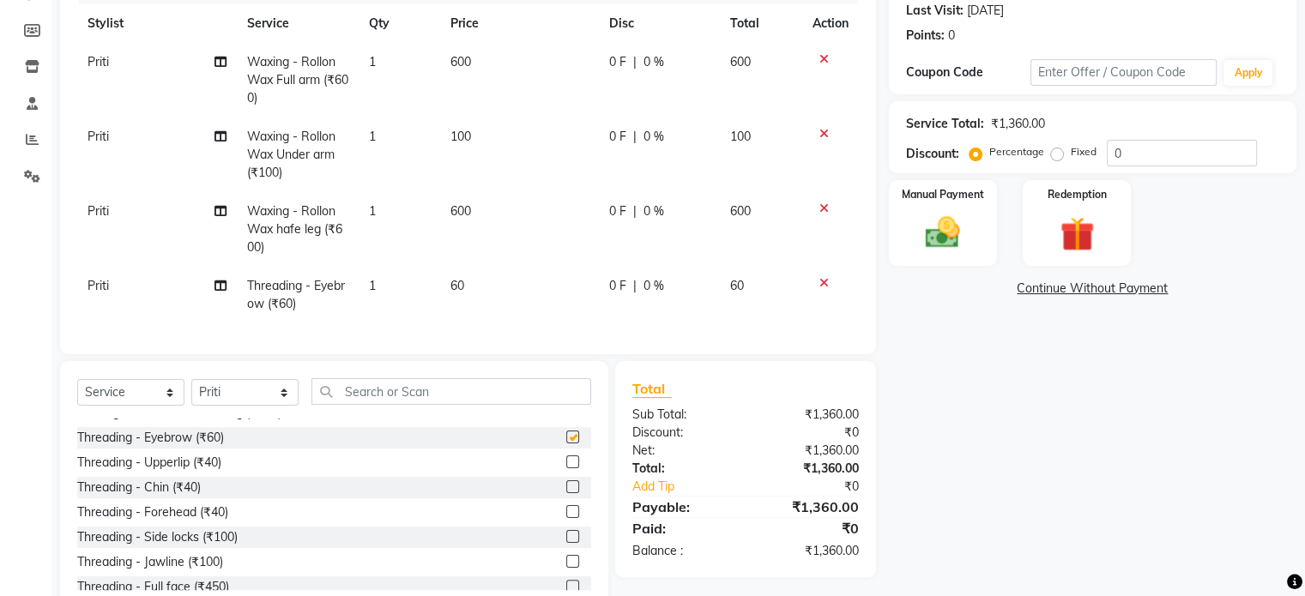
checkbox input "false"
click at [566, 468] on label at bounding box center [572, 462] width 13 height 13
click at [566, 468] on input "checkbox" at bounding box center [571, 462] width 11 height 11
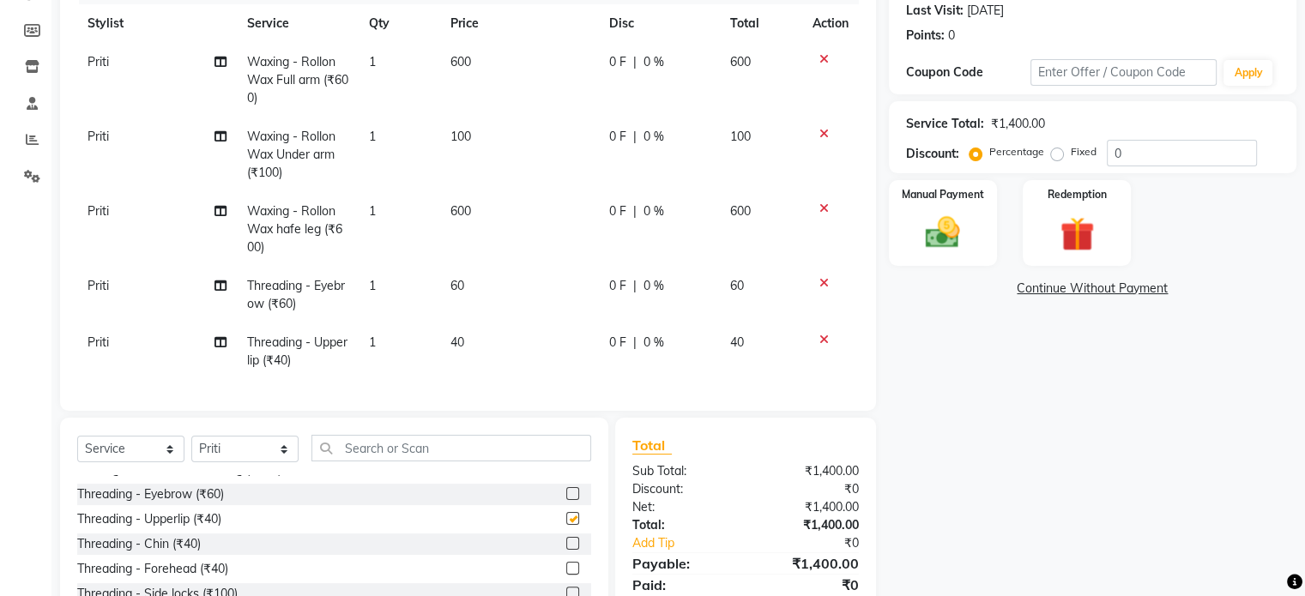
checkbox input "false"
click at [566, 550] on label at bounding box center [572, 543] width 13 height 13
click at [566, 550] on input "checkbox" at bounding box center [571, 544] width 11 height 11
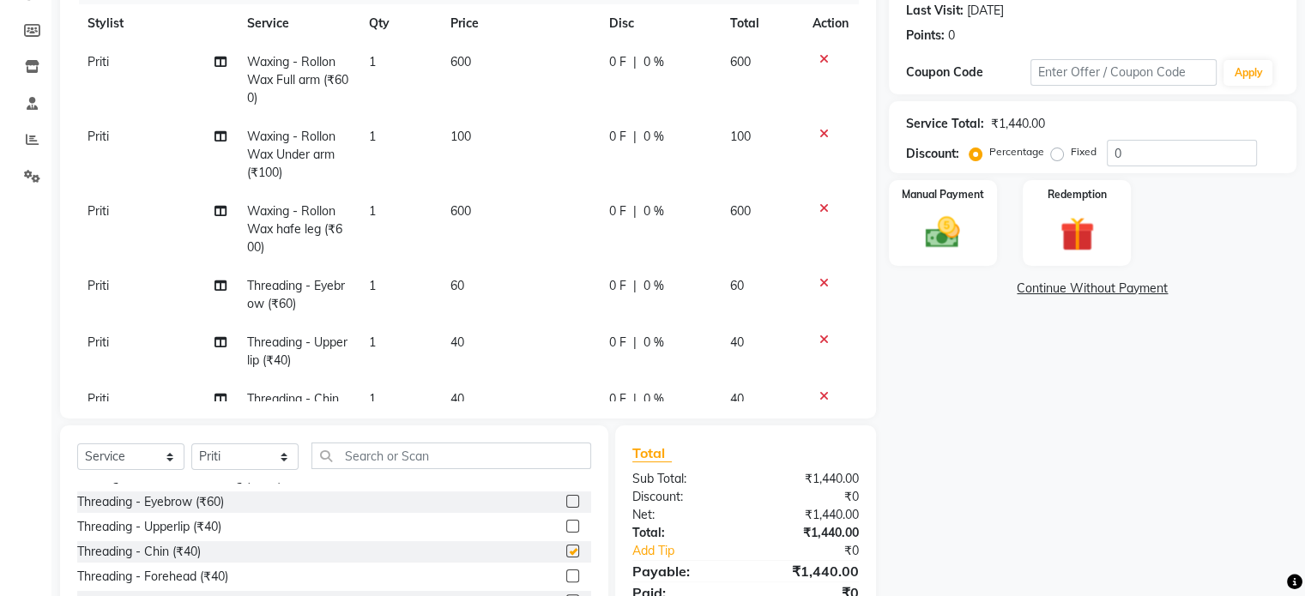
checkbox input "false"
click at [603, 555] on div "Select Service Product Membership Package Voucher Prepaid Gift Card Select Styl…" at bounding box center [334, 552] width 548 height 253
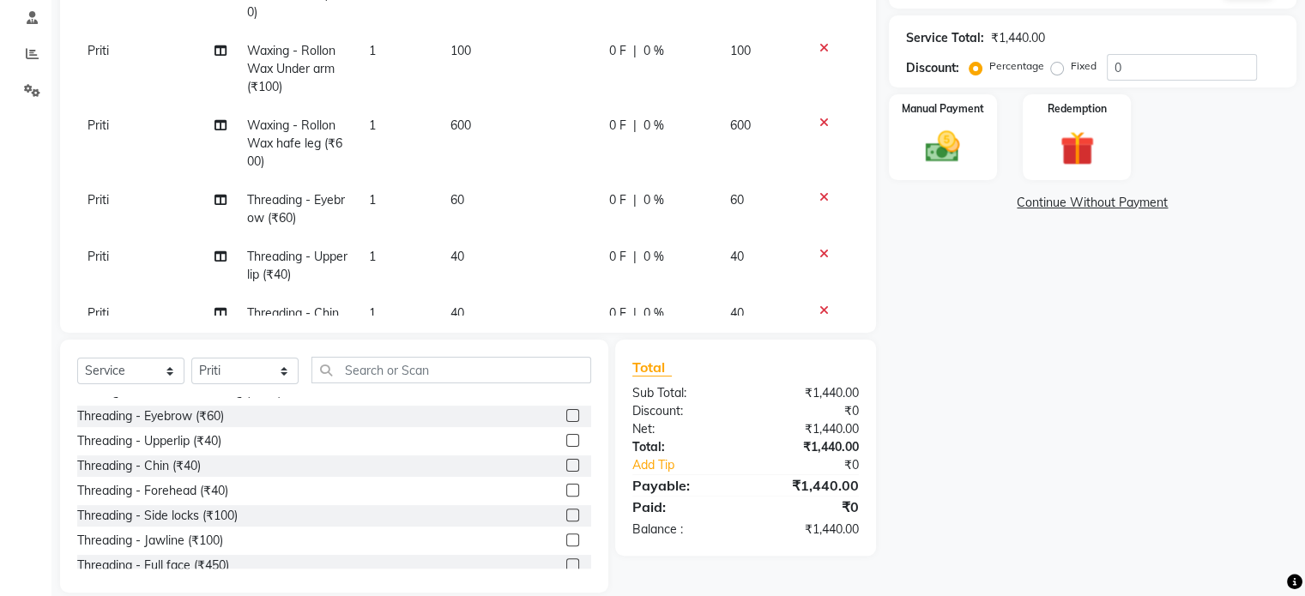
scroll to position [348, 0]
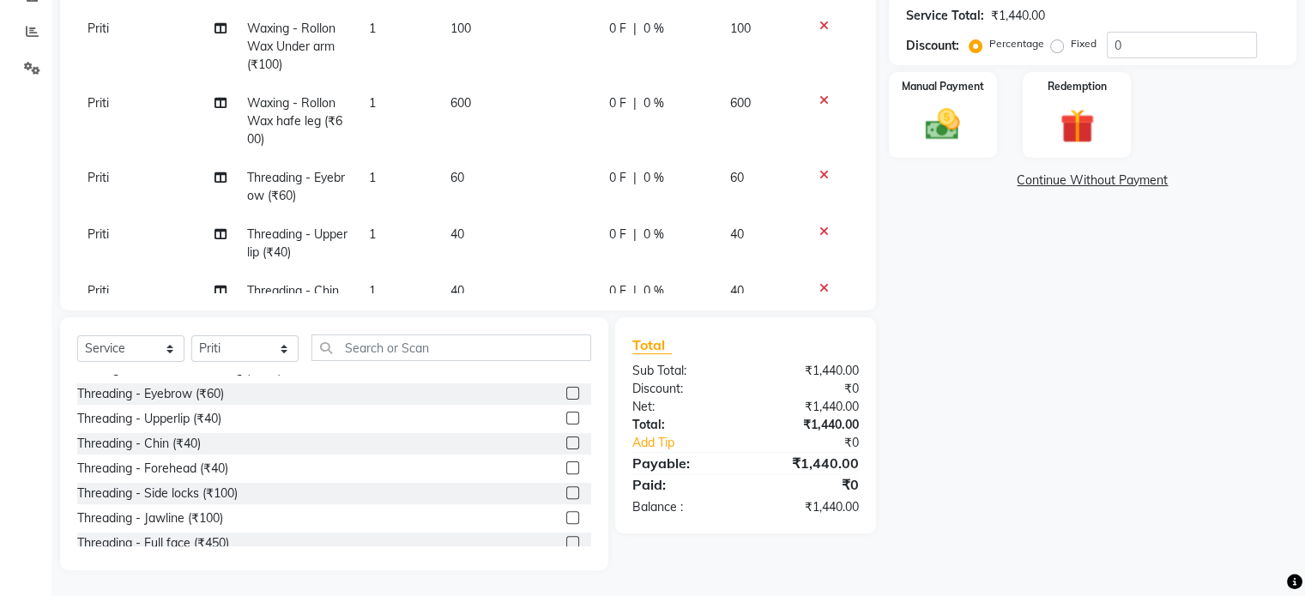
click at [601, 528] on div "Select Service Product Membership Package Voucher Prepaid Gift Card Select Styl…" at bounding box center [334, 443] width 548 height 253
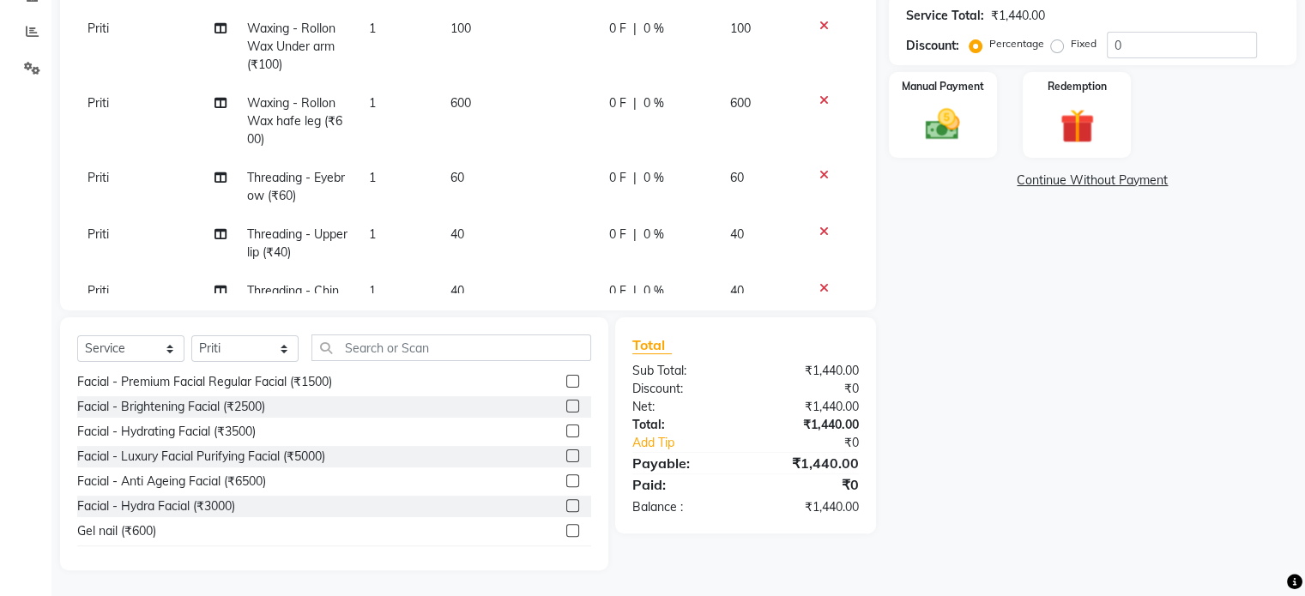
scroll to position [3775, 0]
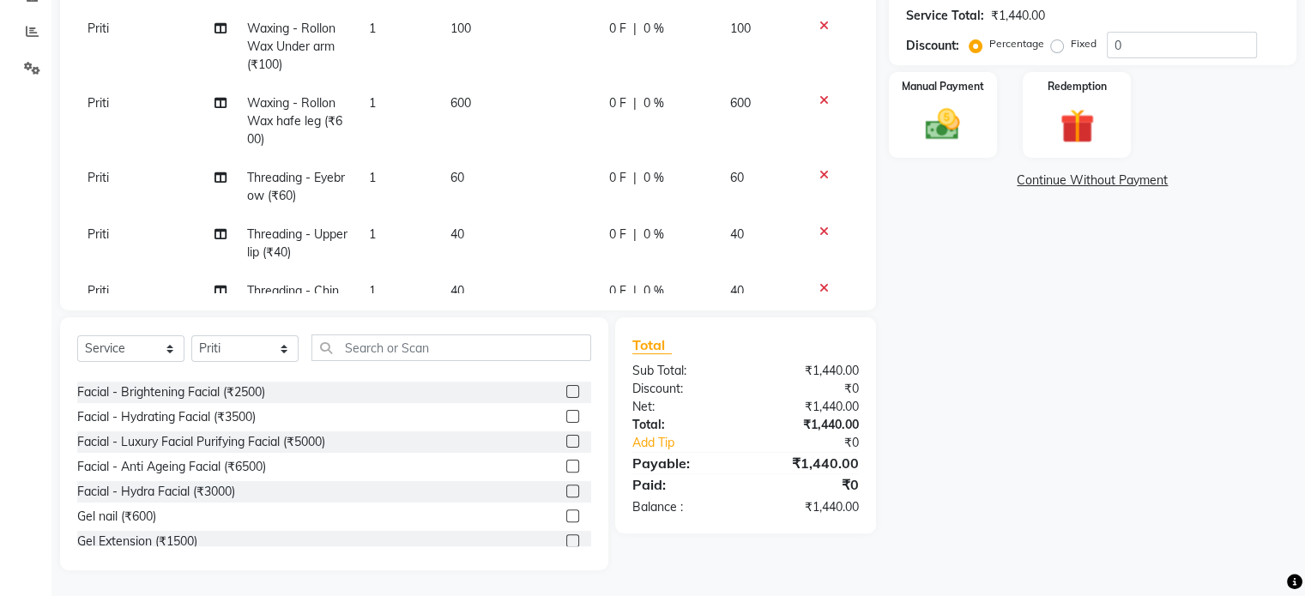
click at [566, 414] on label at bounding box center [572, 416] width 13 height 13
click at [566, 414] on input "checkbox" at bounding box center [571, 417] width 11 height 11
checkbox input "false"
click at [613, 363] on div "Total Sub Total: ₹4,940.00 Discount: ₹0 Net: ₹4,940.00 Total: ₹4,940.00 Add Tip…" at bounding box center [748, 443] width 281 height 253
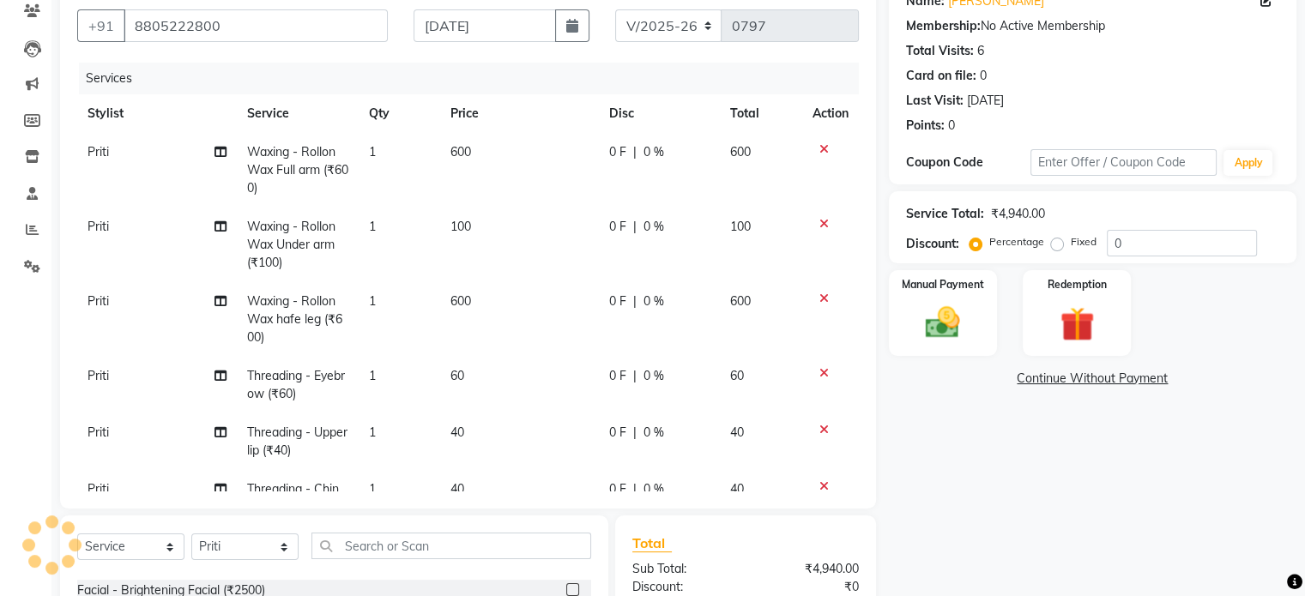
scroll to position [108, 0]
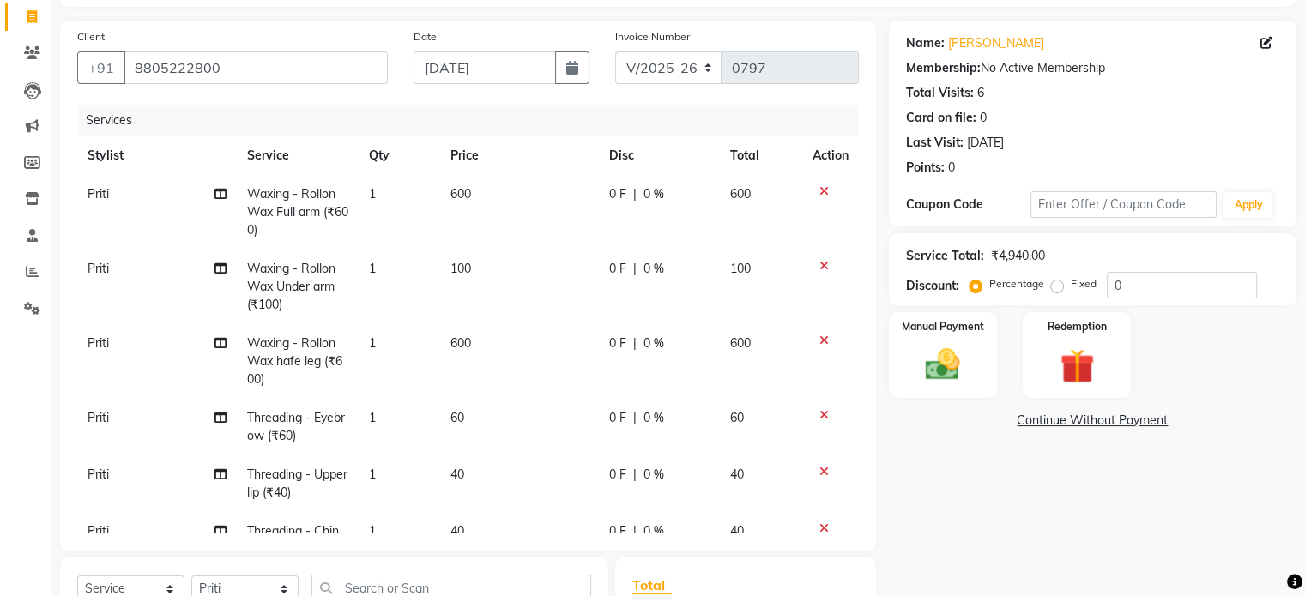
click at [464, 341] on span "600" at bounding box center [460, 342] width 21 height 15
select select "8654"
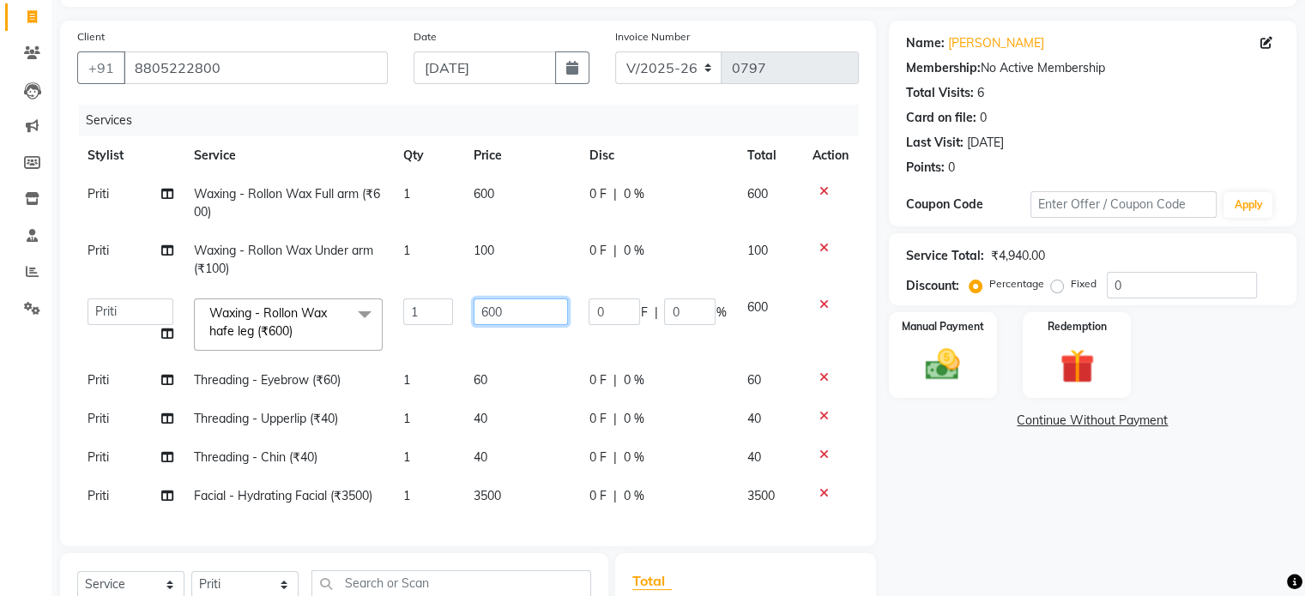
click at [501, 303] on input "600" at bounding box center [521, 312] width 94 height 27
type input "6"
type input "500"
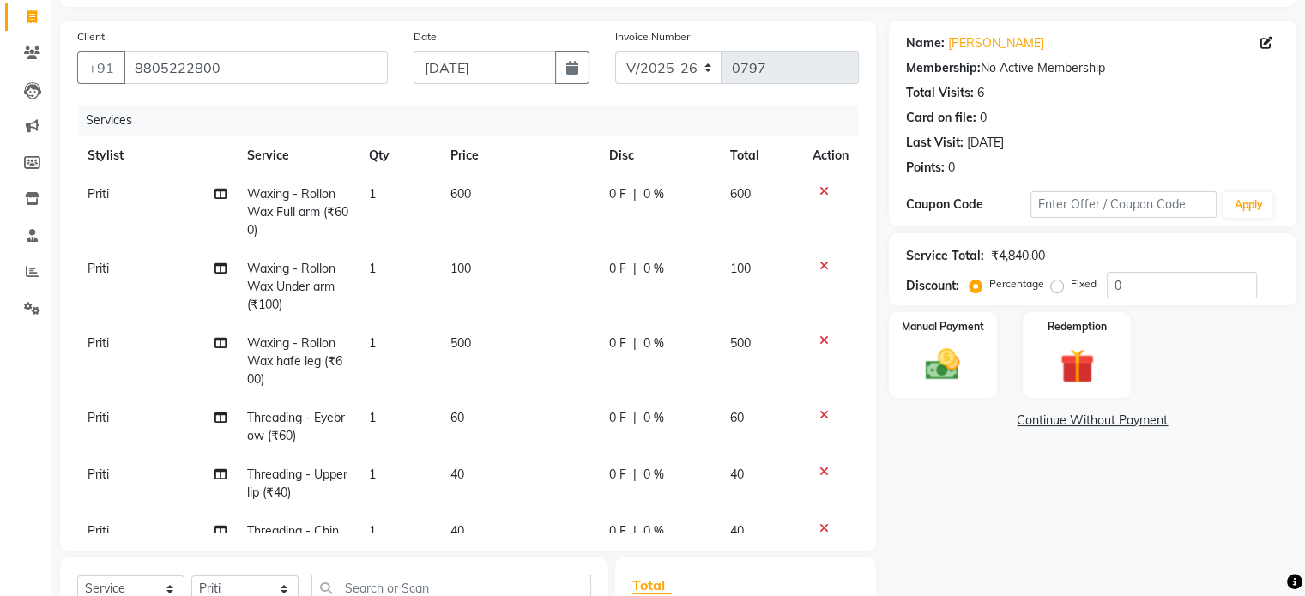
click at [638, 349] on td "0 F | 0 %" at bounding box center [659, 361] width 121 height 75
select select "8654"
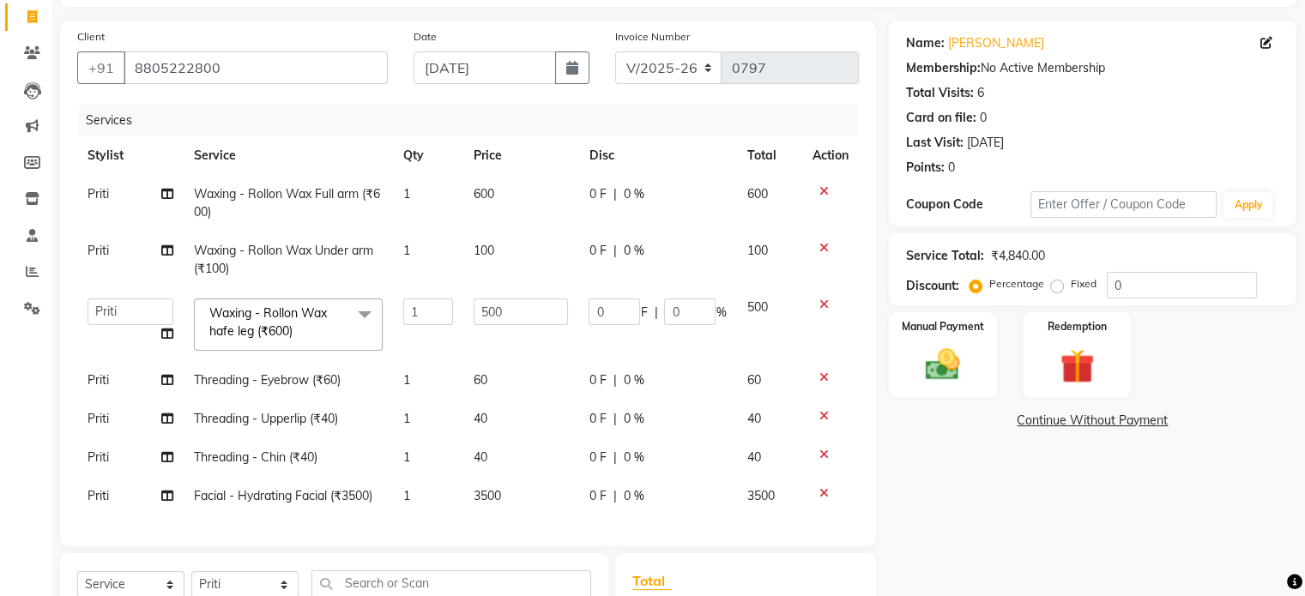
click at [851, 514] on td at bounding box center [830, 496] width 57 height 39
click at [702, 518] on div "Services Stylist Service Qty Price Disc Total Action [PERSON_NAME] Waxing - Rol…" at bounding box center [468, 317] width 782 height 425
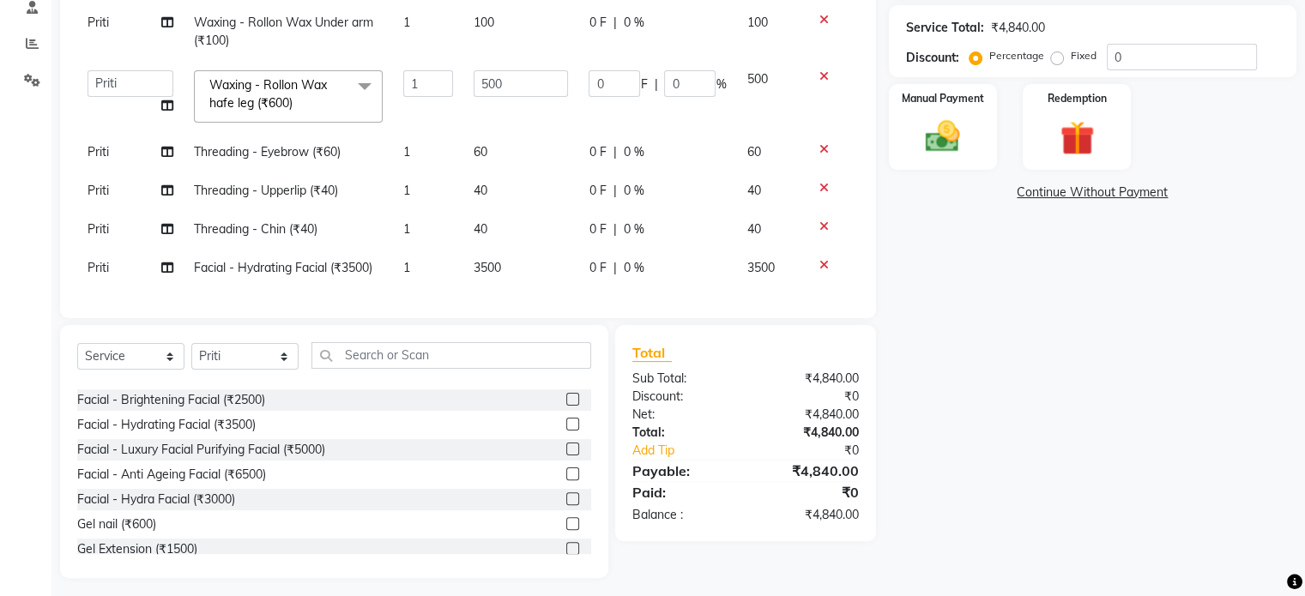
scroll to position [343, 0]
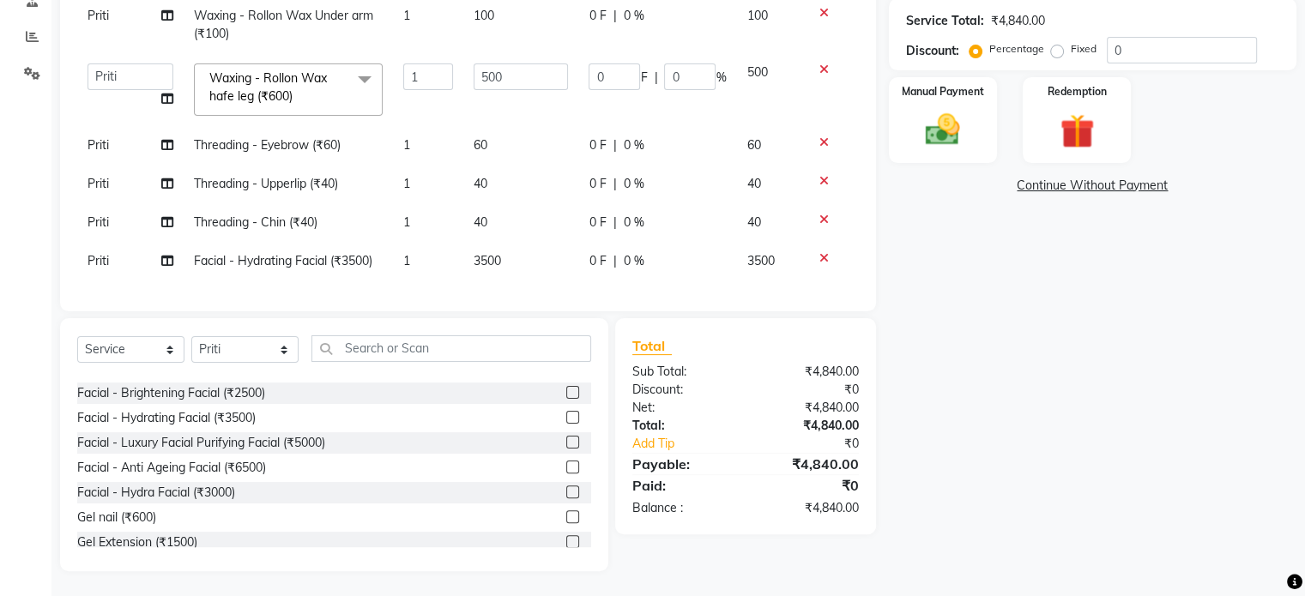
click at [480, 187] on span "40" at bounding box center [481, 183] width 14 height 15
select select "8654"
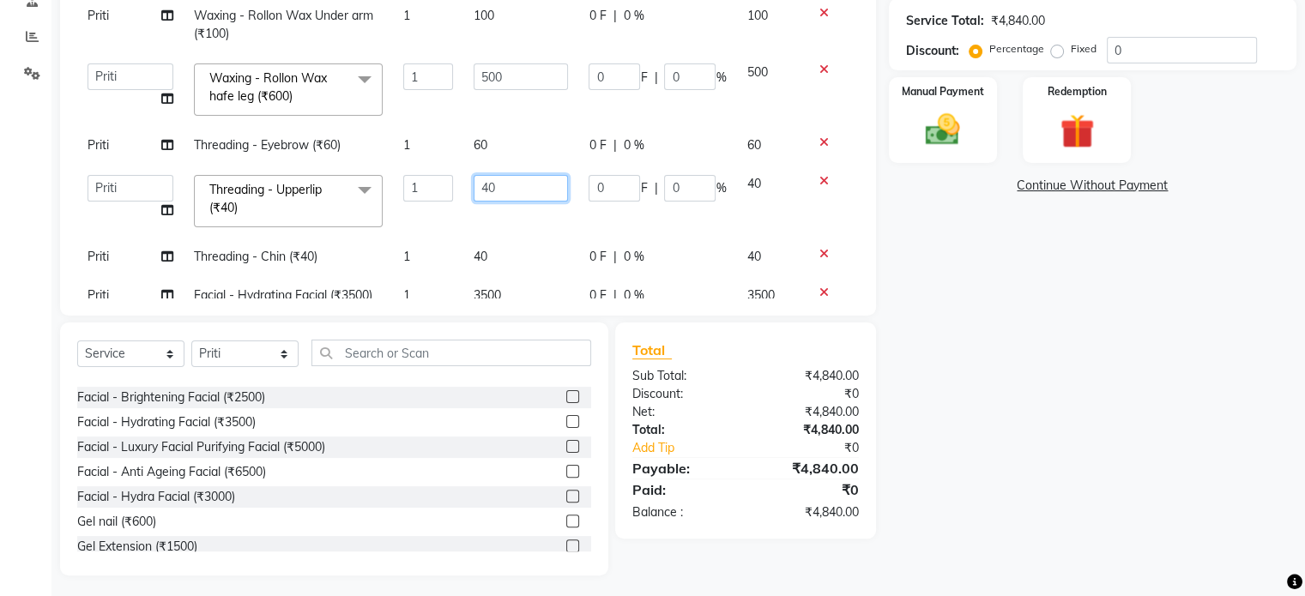
click at [494, 188] on input "40" at bounding box center [521, 188] width 94 height 27
type input "4"
type input "50"
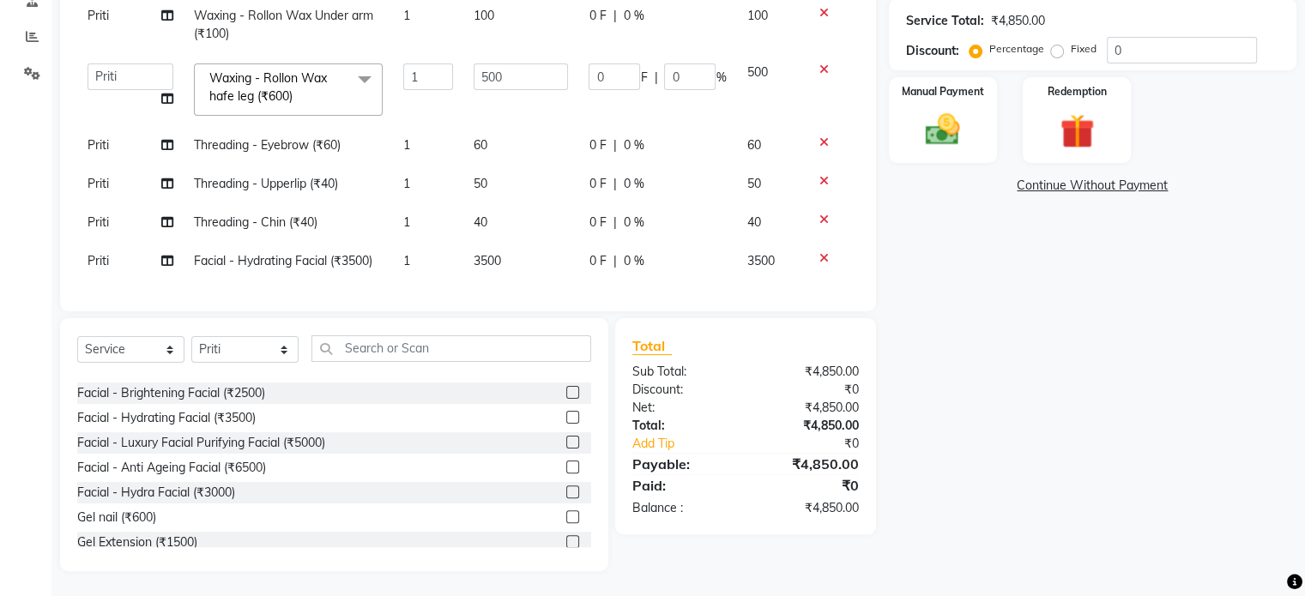
click at [487, 262] on tbody "[PERSON_NAME] Waxing - Rollon Wax Full arm (₹600) 1 600 0 F | 0 % 600 [PERSON_N…" at bounding box center [468, 110] width 782 height 341
click at [483, 218] on span "40" at bounding box center [481, 221] width 14 height 15
select select "8654"
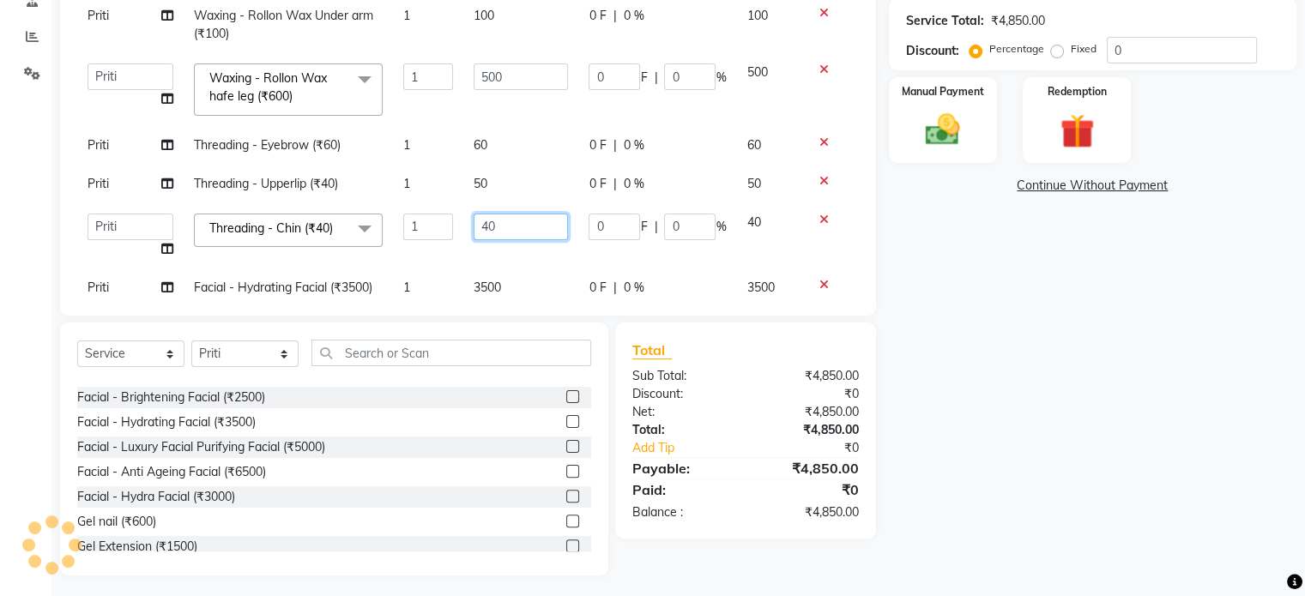
click at [498, 226] on input "40" at bounding box center [521, 227] width 94 height 27
type input "4"
type input "50"
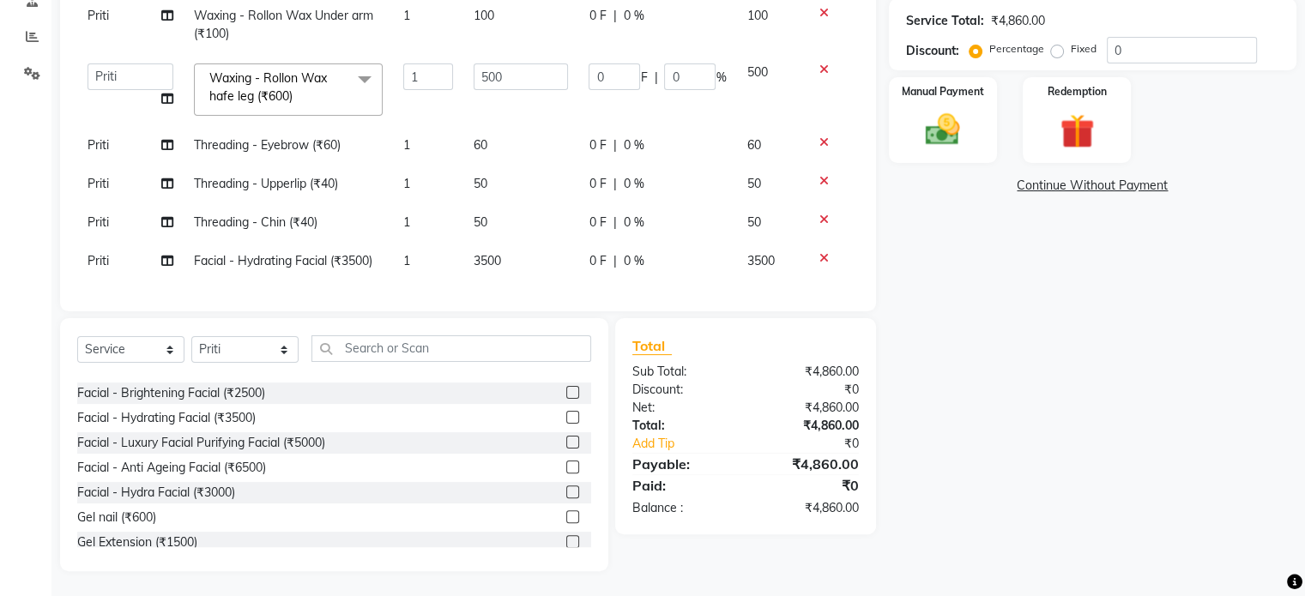
click at [612, 361] on div "Total Sub Total: ₹4,860.00 Discount: ₹0 Net: ₹4,860.00 Total: ₹4,860.00 Add Tip…" at bounding box center [748, 444] width 281 height 253
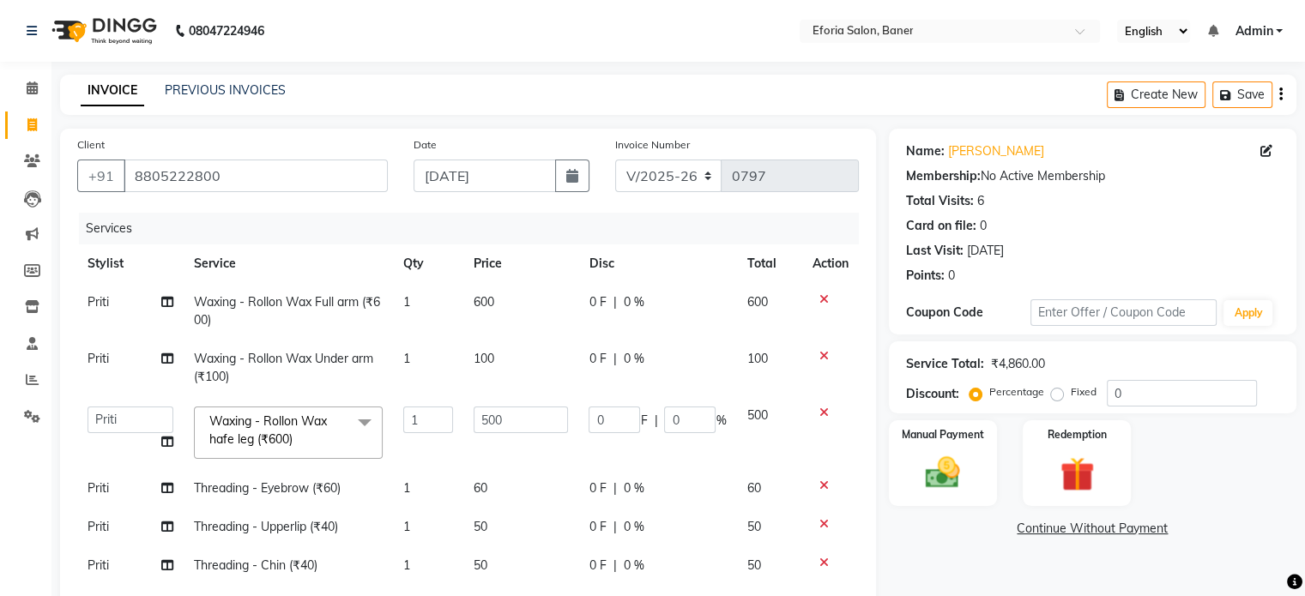
scroll to position [0, 0]
click at [1102, 428] on label "Redemption" at bounding box center [1077, 434] width 62 height 16
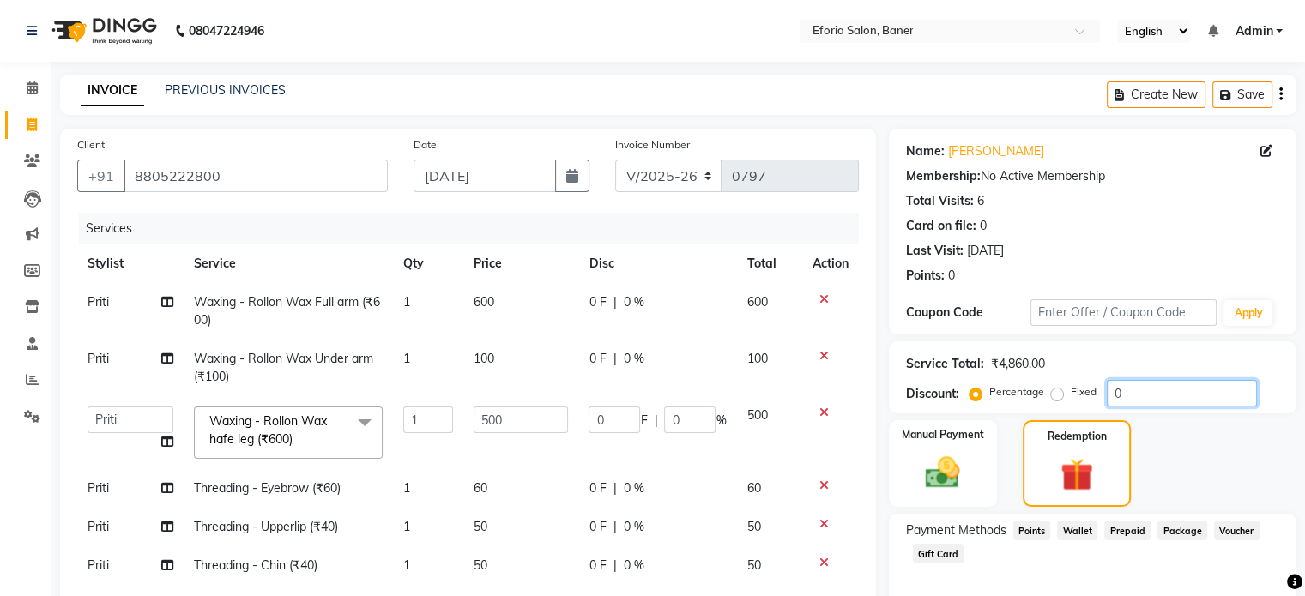
click at [1126, 389] on input "0" at bounding box center [1182, 393] width 150 height 27
type input "1"
type input "5"
type input "1"
type input "10"
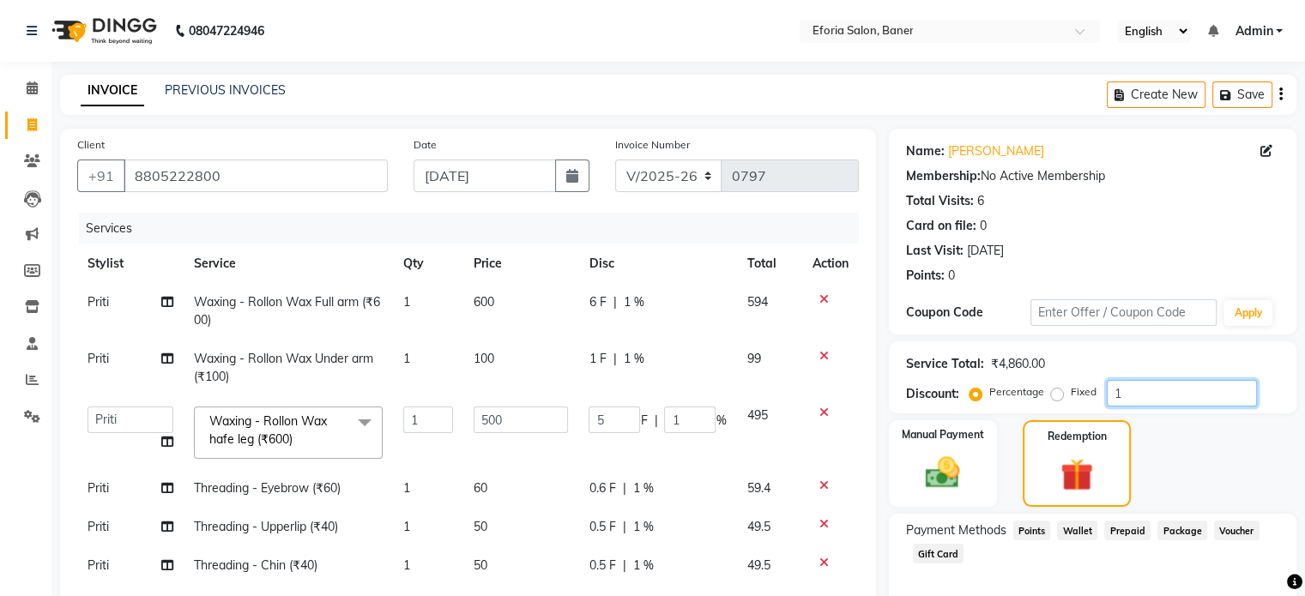
type input "50"
type input "10"
type input "100"
type input "500"
type input "100"
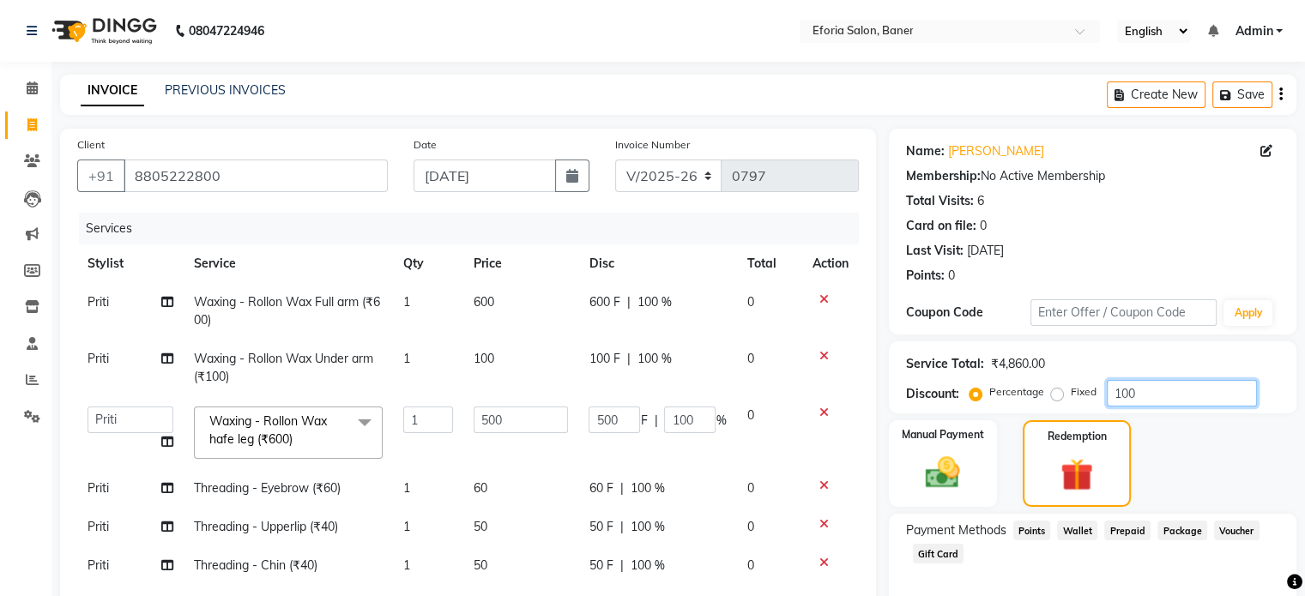
type input "100"
click at [1071, 397] on label "Fixed" at bounding box center [1084, 391] width 26 height 15
click at [1054, 397] on input "Fixed" at bounding box center [1060, 392] width 12 height 12
radio input "true"
type input "10.29"
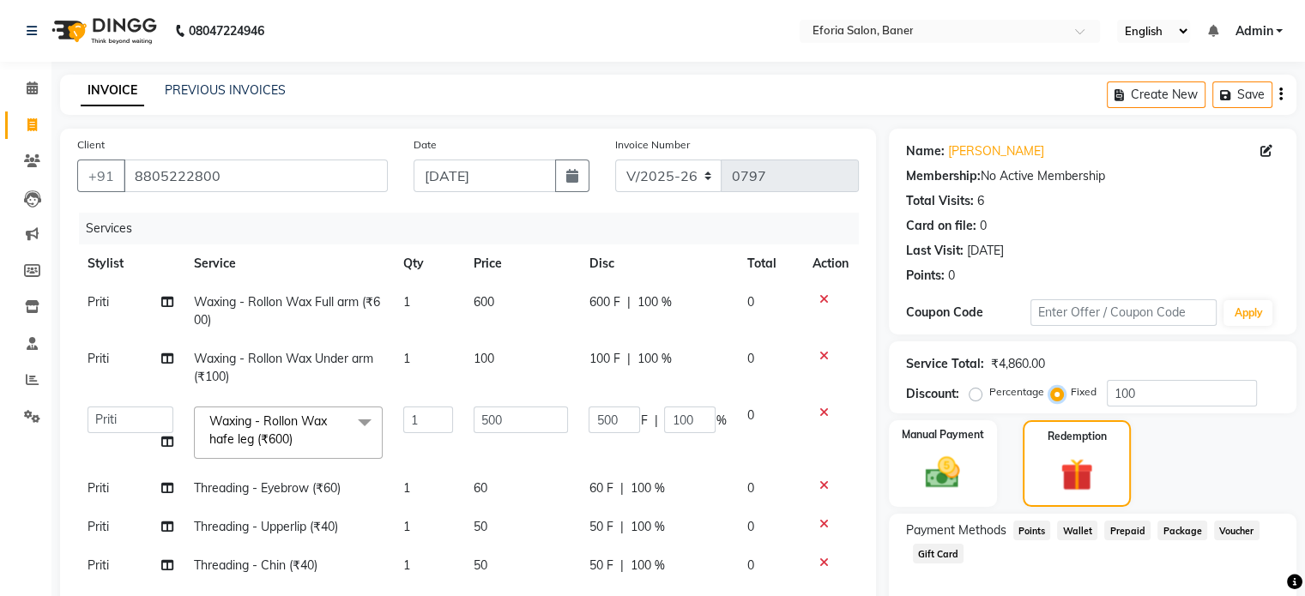
type input "2.06"
click at [860, 449] on div "Client [PHONE_NUMBER] Date [DATE] Invoice Number V/2025 V/[PHONE_NUMBER] Servic…" at bounding box center [468, 392] width 816 height 526
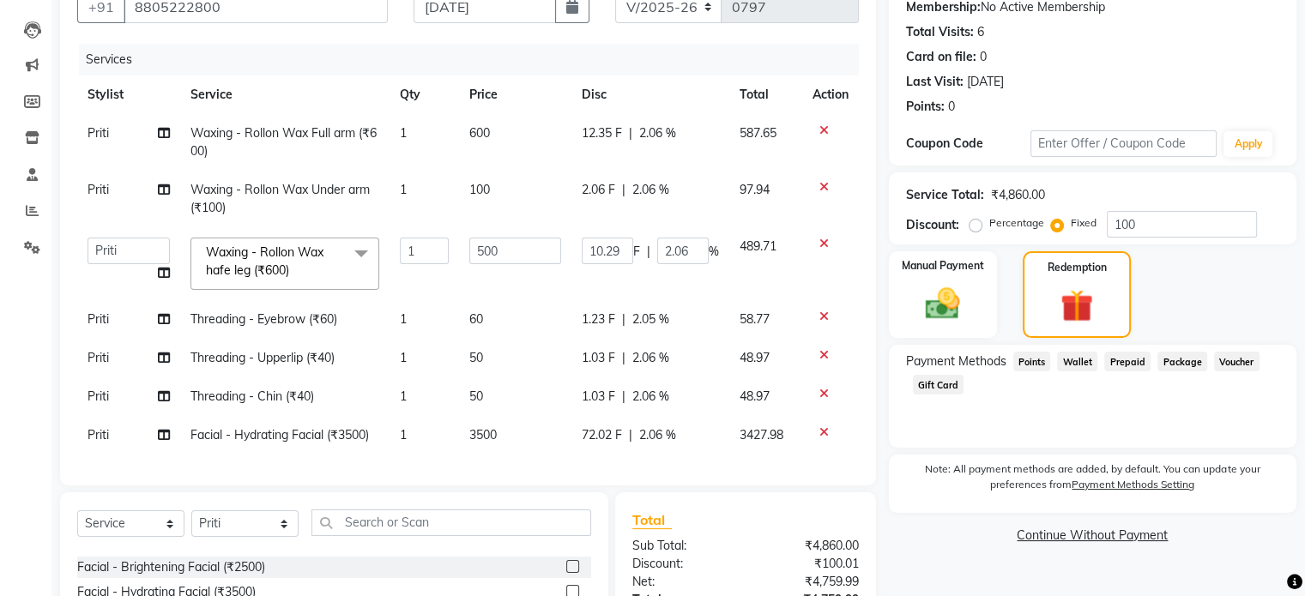
scroll to position [172, 0]
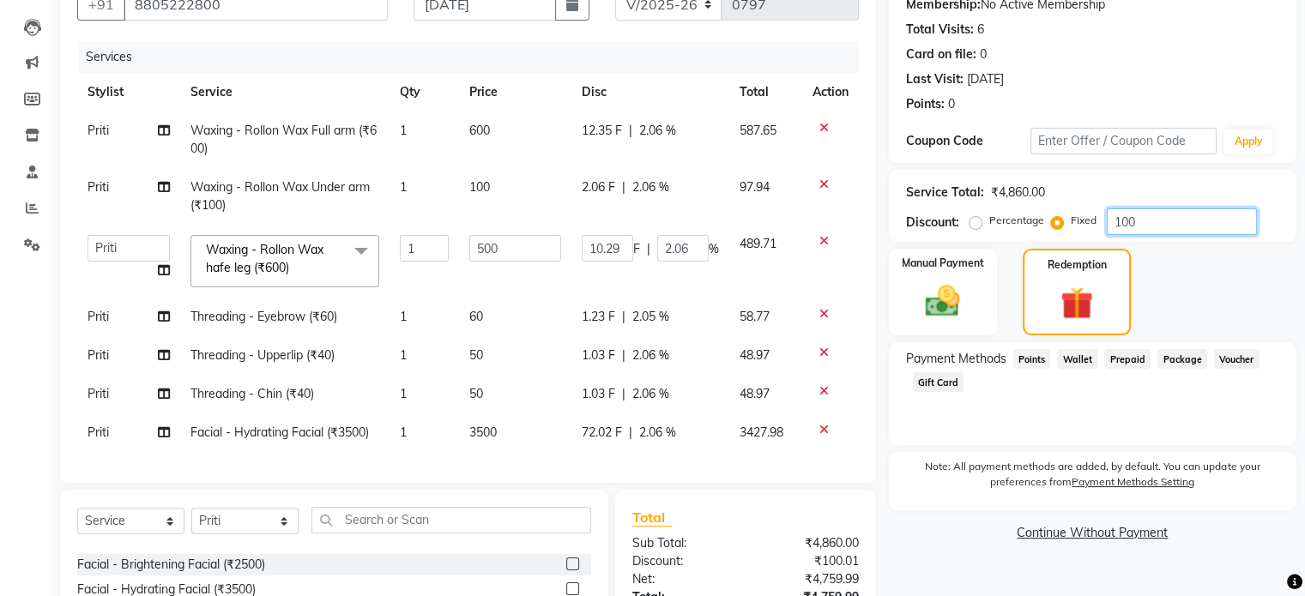
click at [1142, 223] on input "100" at bounding box center [1182, 221] width 150 height 27
type input "10"
type input "1.03"
type input "0.21"
type input "100"
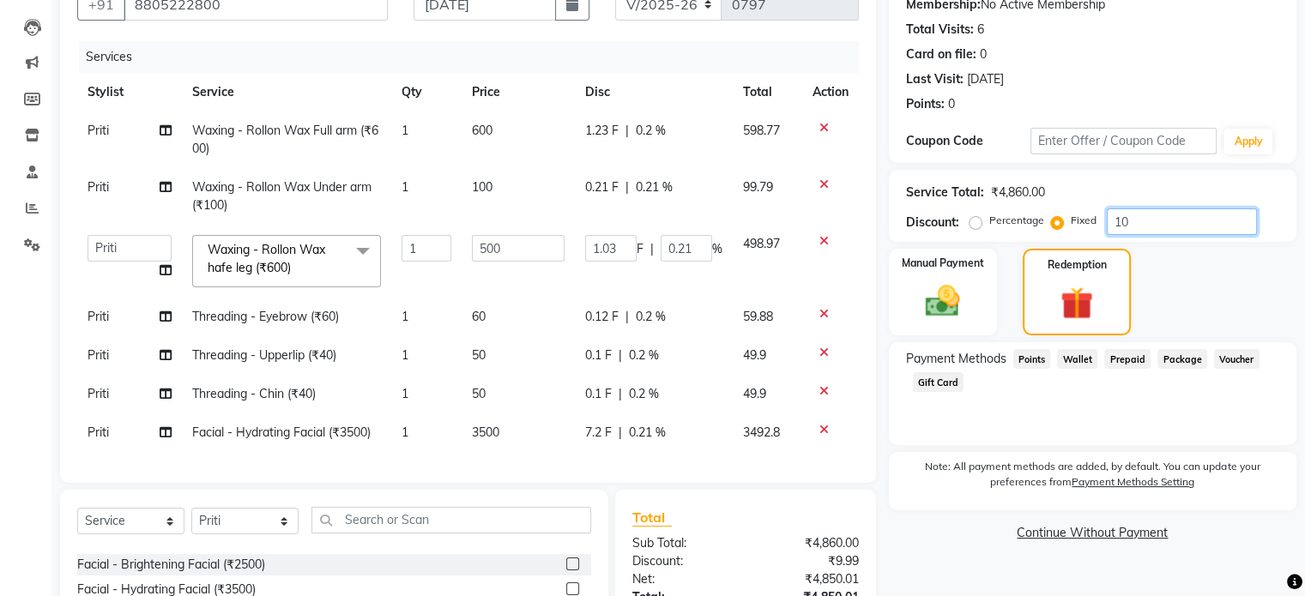
type input "10.29"
type input "2.06"
type input "1000"
type input "102.88"
type input "20.58"
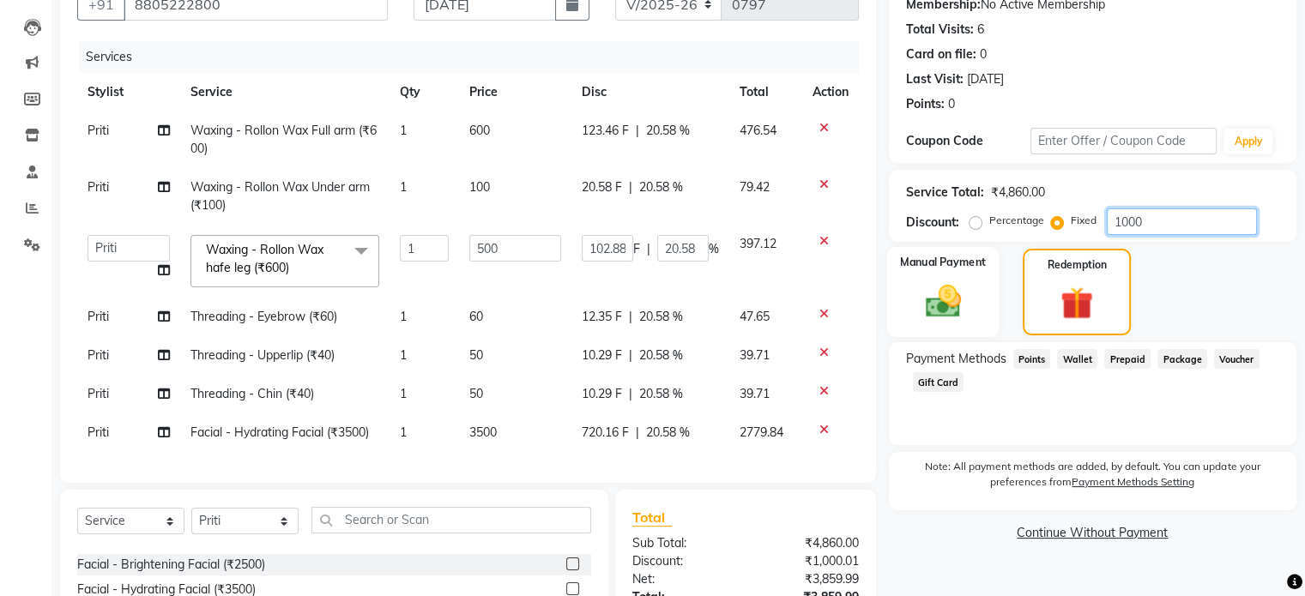
type input "1000"
click at [930, 306] on img at bounding box center [942, 301] width 57 height 41
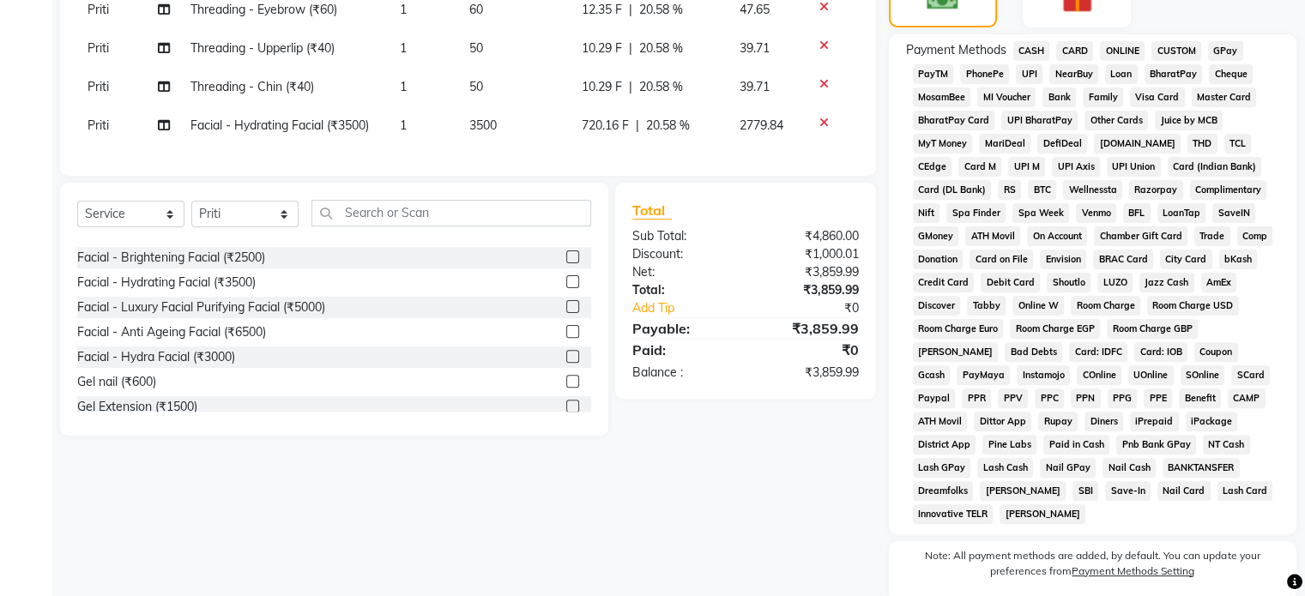
scroll to position [480, 0]
click at [1222, 44] on span "GPay" at bounding box center [1225, 49] width 35 height 20
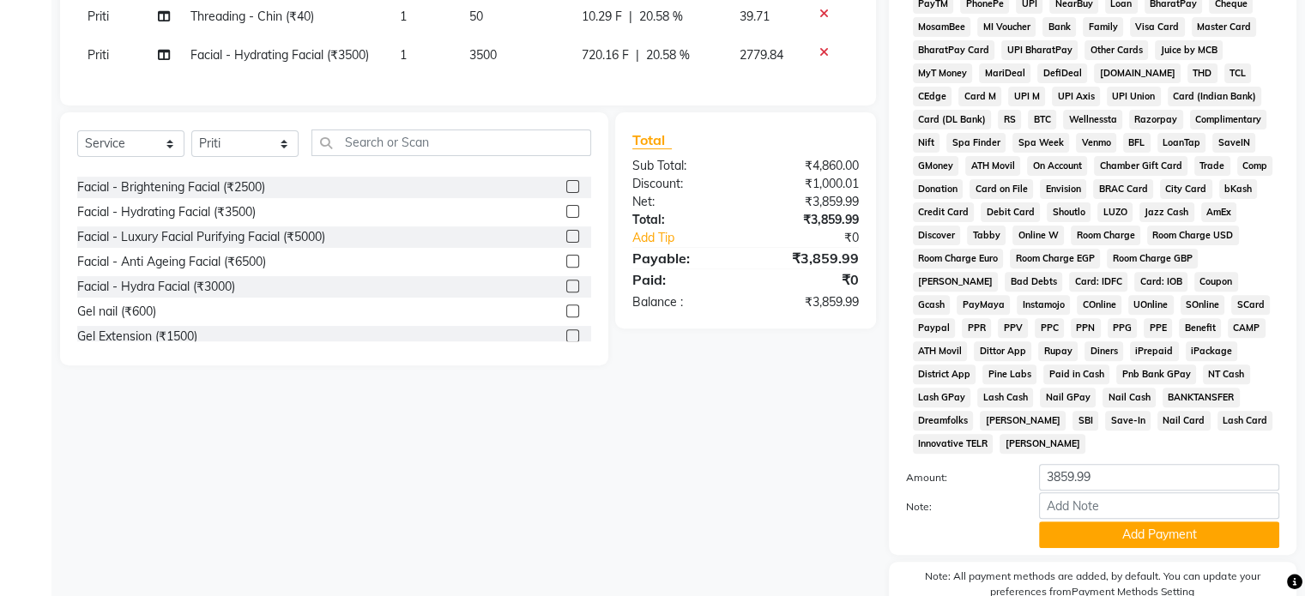
scroll to position [583, 0]
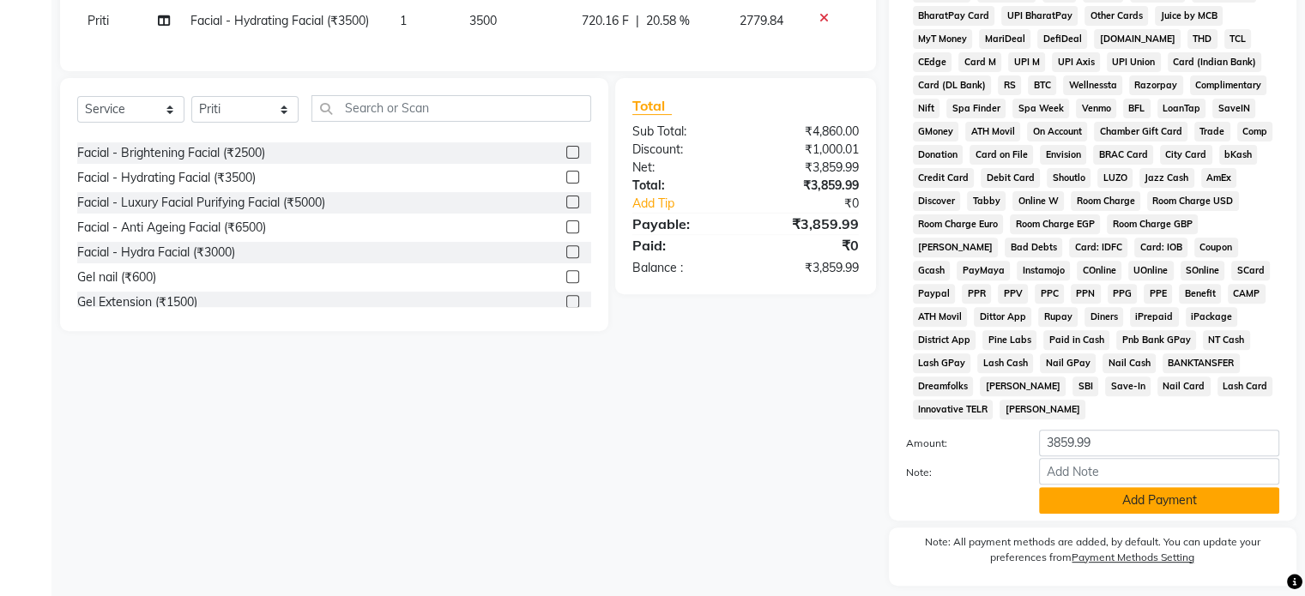
click at [1208, 490] on button "Add Payment" at bounding box center [1159, 500] width 240 height 27
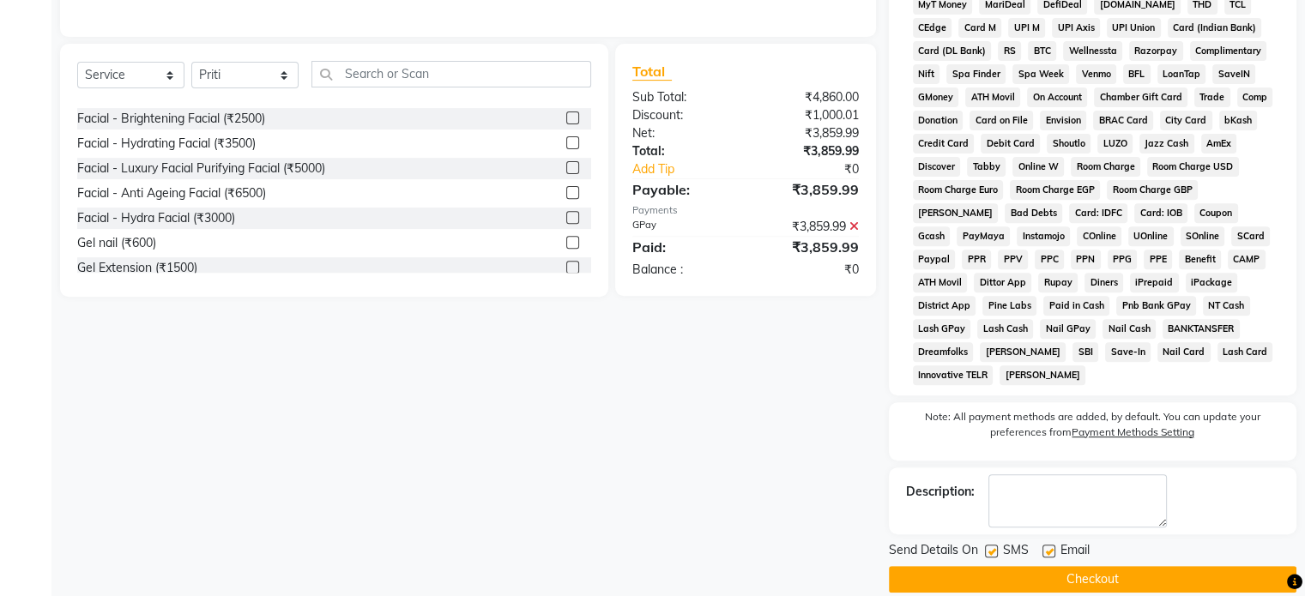
scroll to position [629, 0]
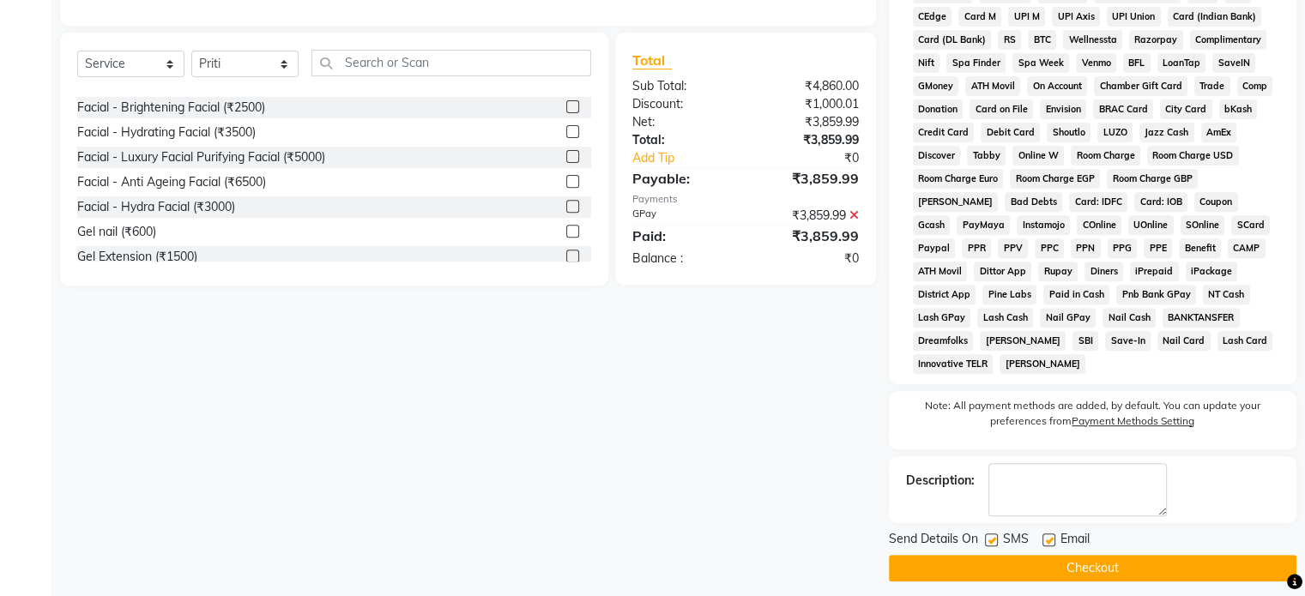
click at [1191, 558] on button "Checkout" at bounding box center [1092, 568] width 407 height 27
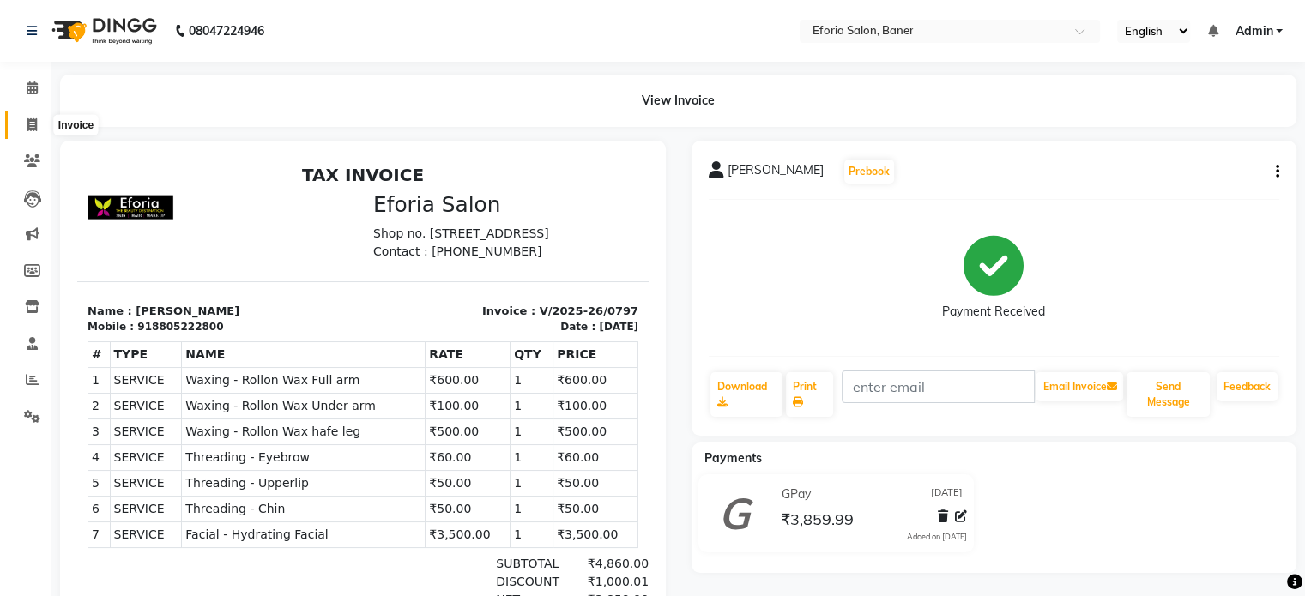
click at [33, 125] on icon at bounding box center [31, 124] width 9 height 13
select select "service"
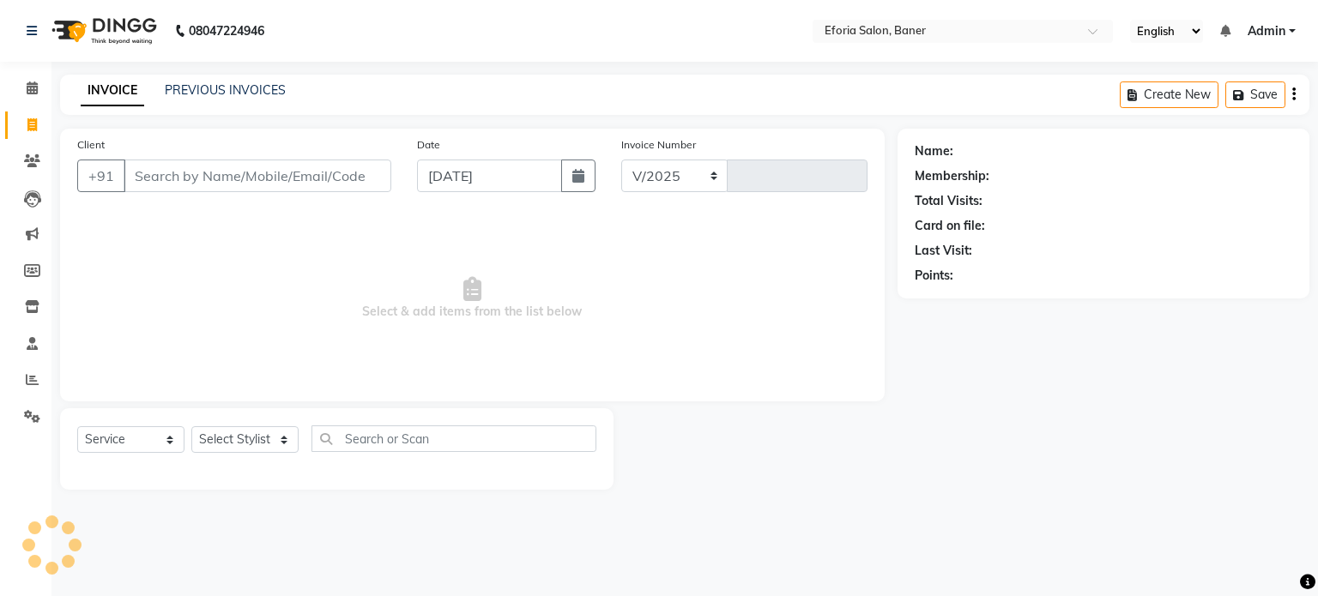
select select "608"
type input "0798"
